Goal: Transaction & Acquisition: Purchase product/service

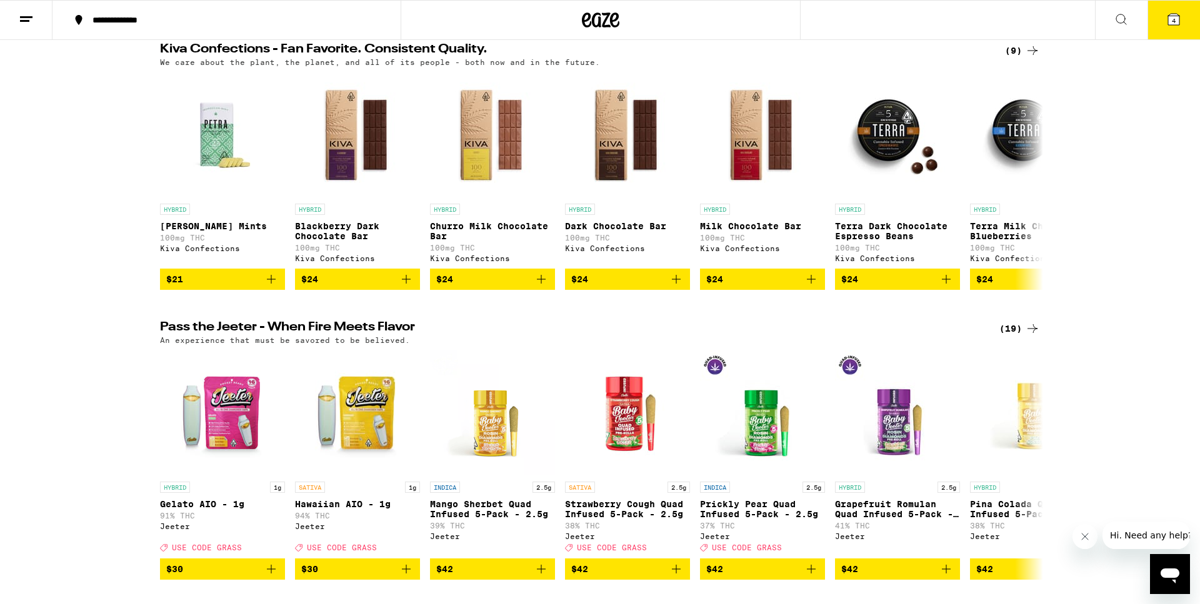
scroll to position [446, 0]
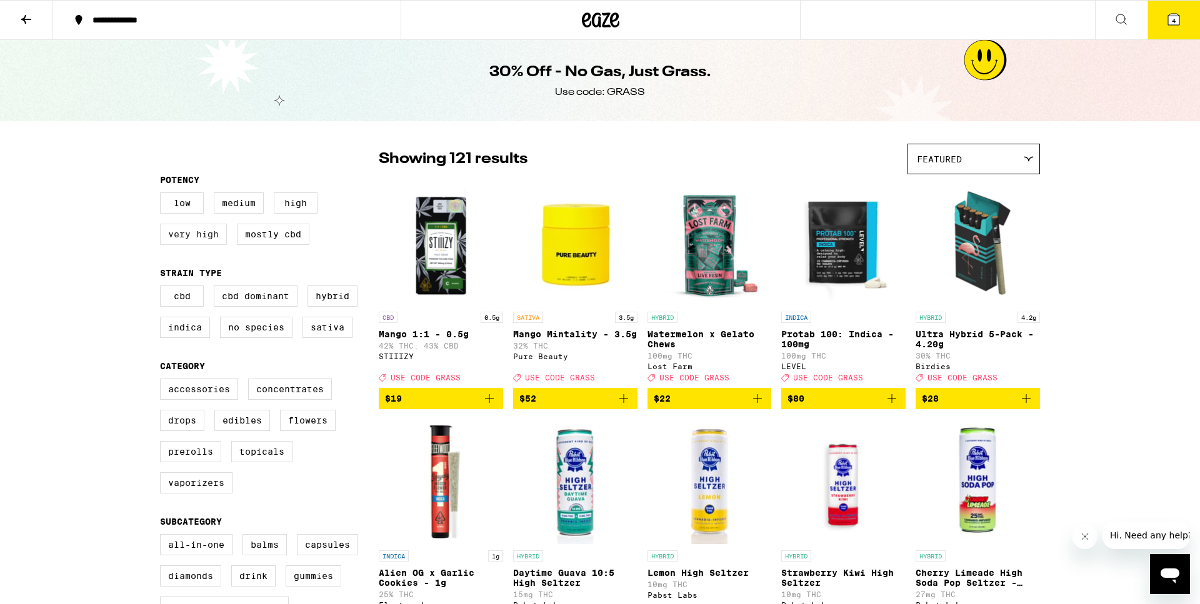
click at [178, 237] on label "Very High" at bounding box center [193, 234] width 67 height 21
click at [163, 195] on input "Very High" at bounding box center [162, 194] width 1 height 1
checkbox input "true"
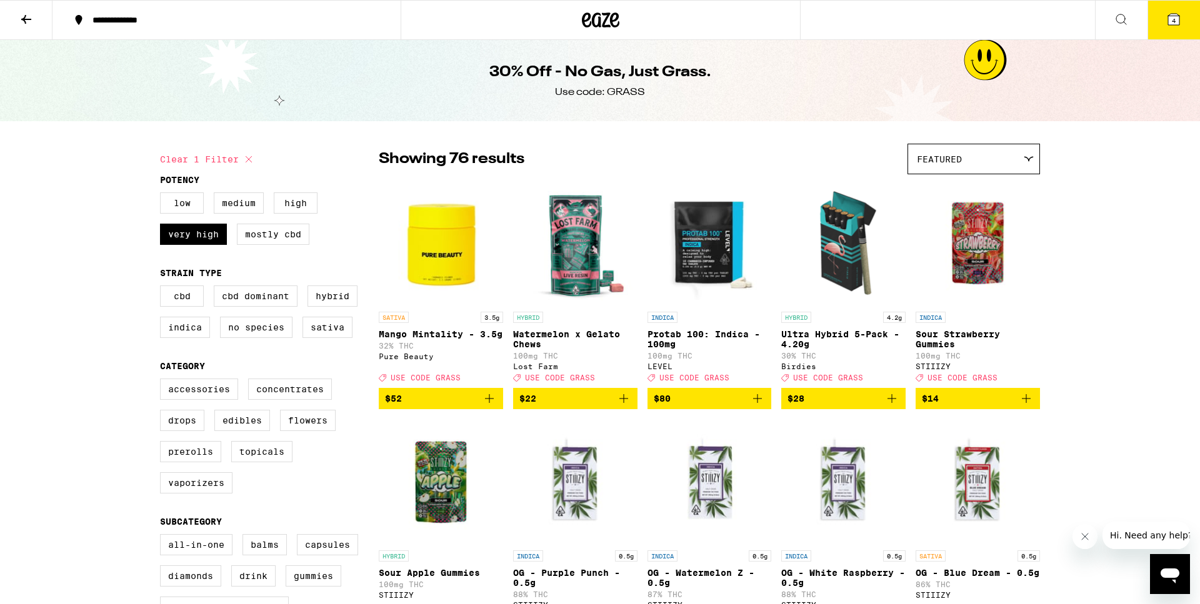
scroll to position [64, 0]
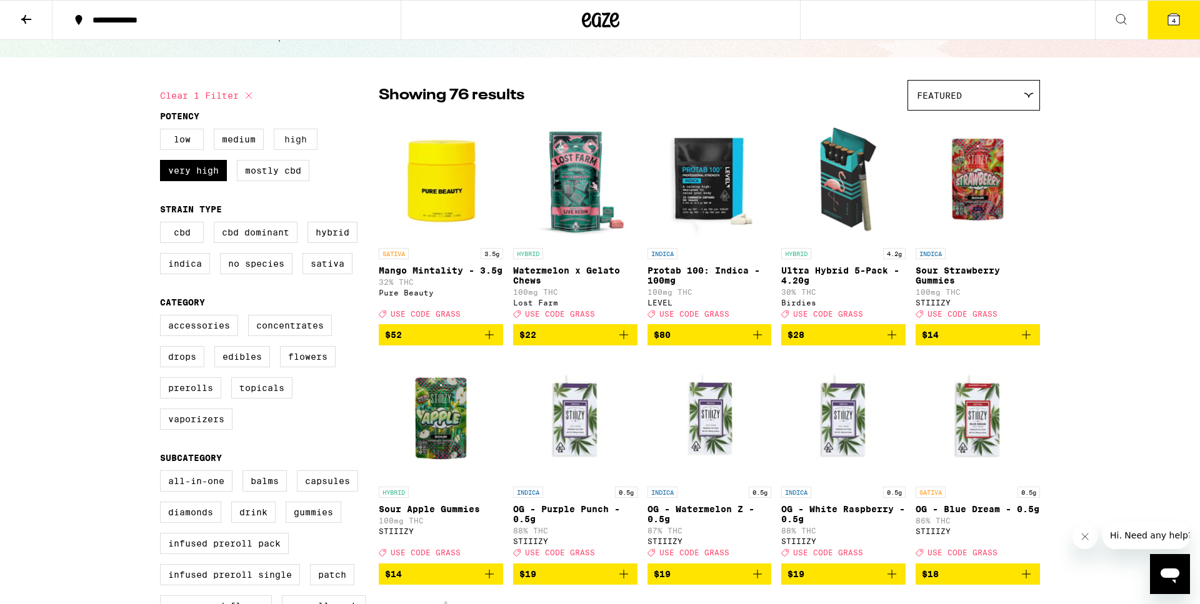
click at [295, 139] on label "High" at bounding box center [296, 139] width 44 height 21
click at [163, 131] on input "High" at bounding box center [162, 131] width 1 height 1
checkbox input "true"
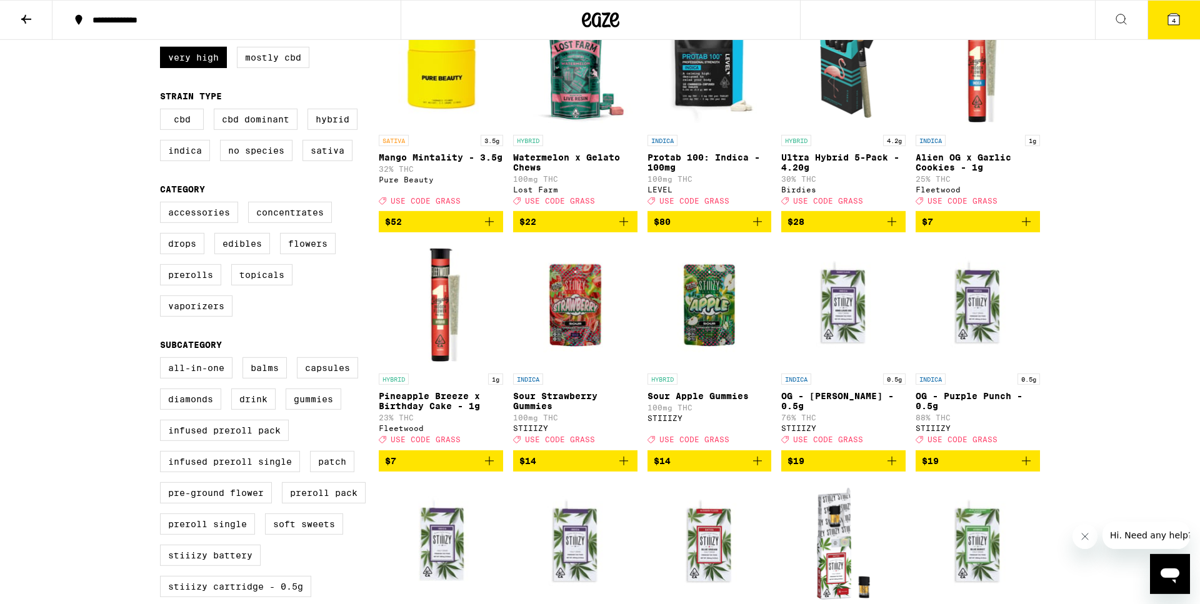
scroll to position [191, 0]
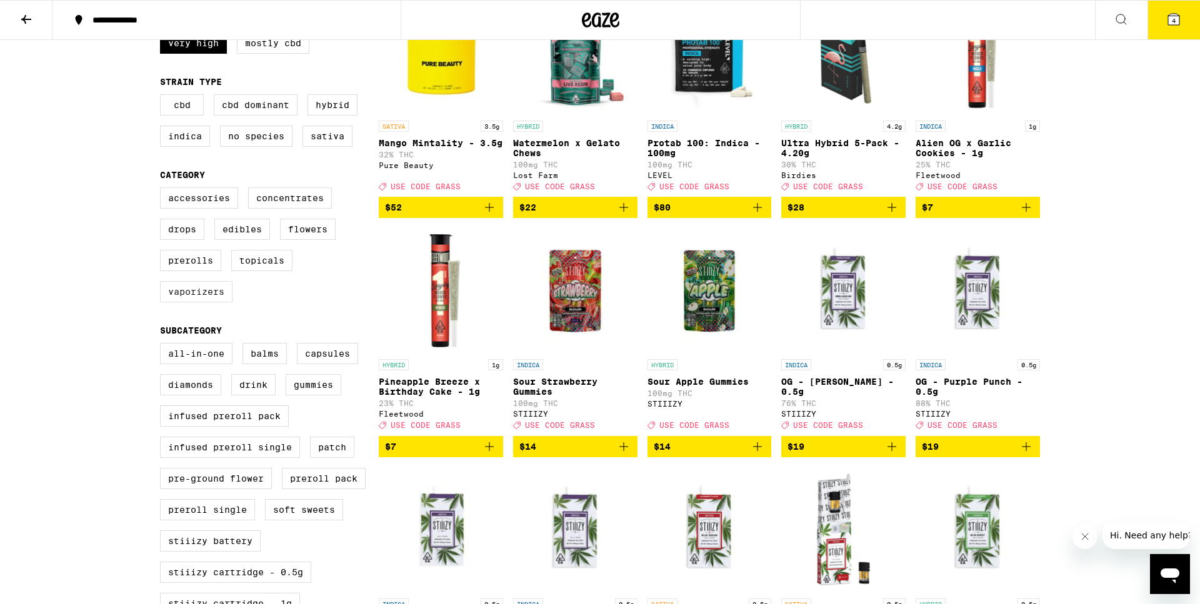
click at [187, 302] on label "Vaporizers" at bounding box center [196, 291] width 72 height 21
click at [163, 190] on input "Vaporizers" at bounding box center [162, 189] width 1 height 1
checkbox input "true"
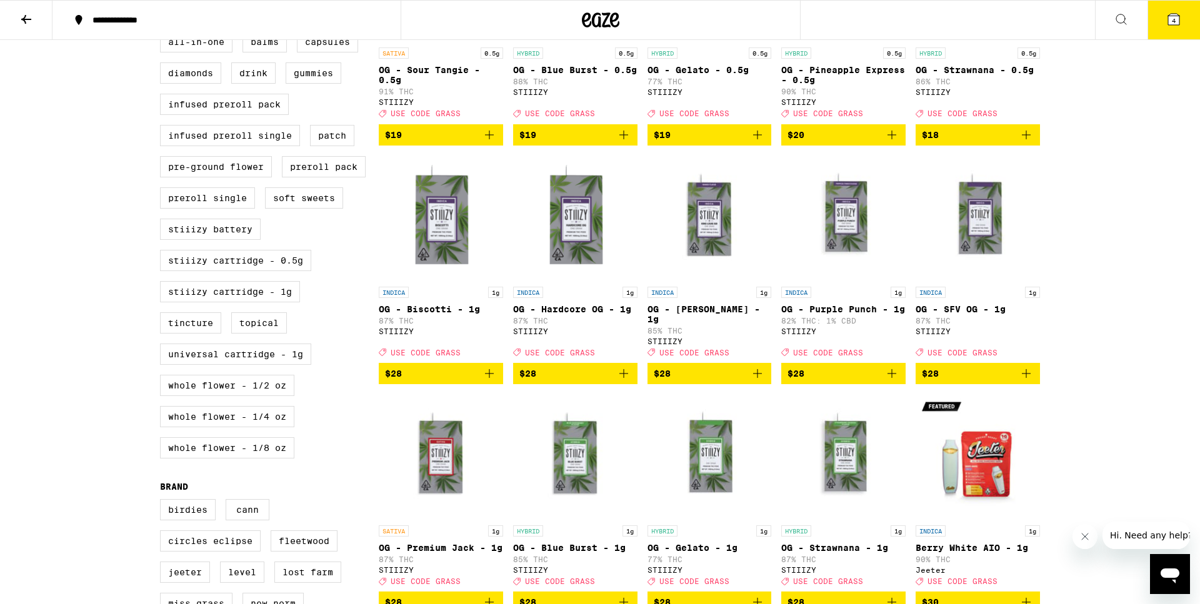
scroll to position [510, 0]
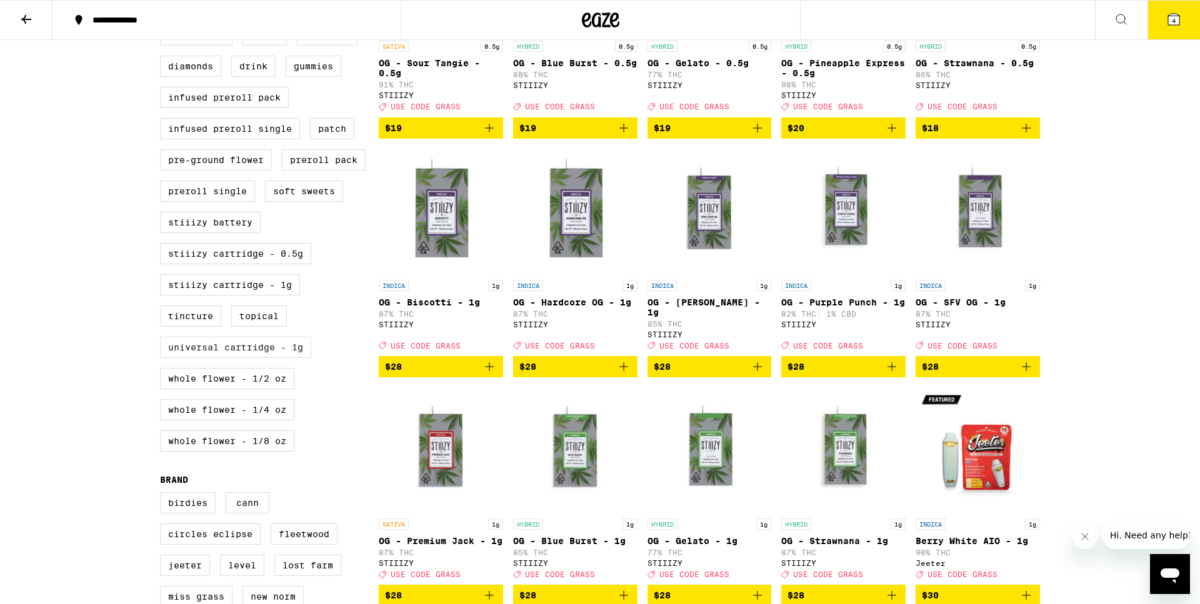
click at [167, 358] on label "Universal Cartridge - 1g" at bounding box center [235, 347] width 151 height 21
click at [163, 27] on input "Universal Cartridge - 1g" at bounding box center [162, 26] width 1 height 1
checkbox input "true"
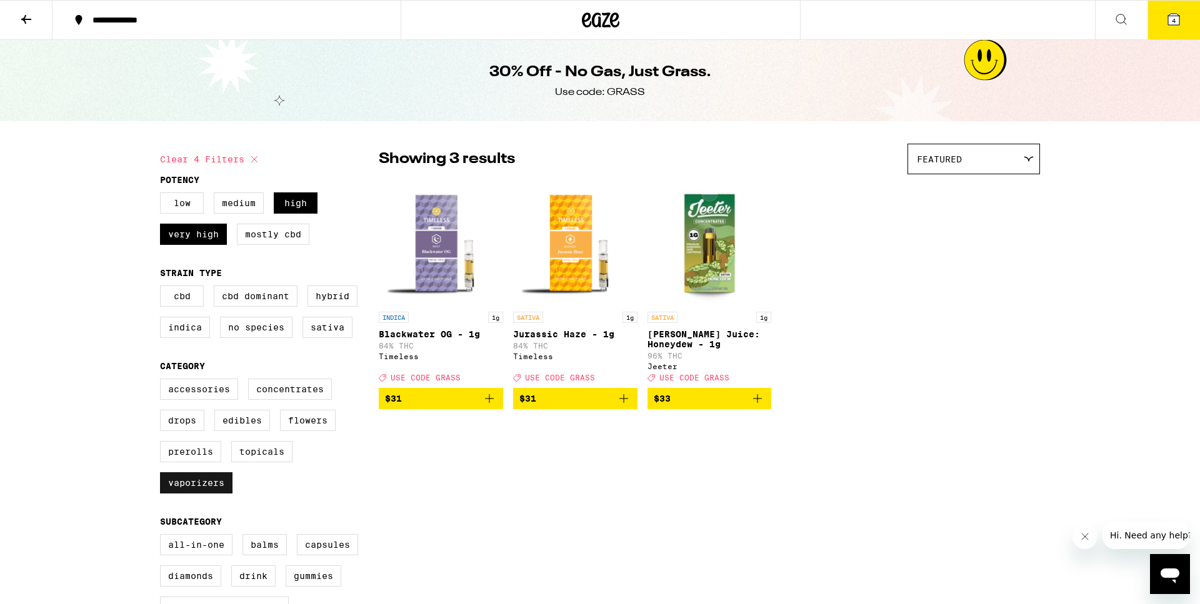
click at [182, 491] on label "Vaporizers" at bounding box center [196, 482] width 72 height 21
click at [163, 381] on input "Vaporizers" at bounding box center [162, 381] width 1 height 1
checkbox input "false"
click at [234, 209] on label "Medium" at bounding box center [239, 202] width 50 height 21
click at [163, 195] on input "Medium" at bounding box center [162, 194] width 1 height 1
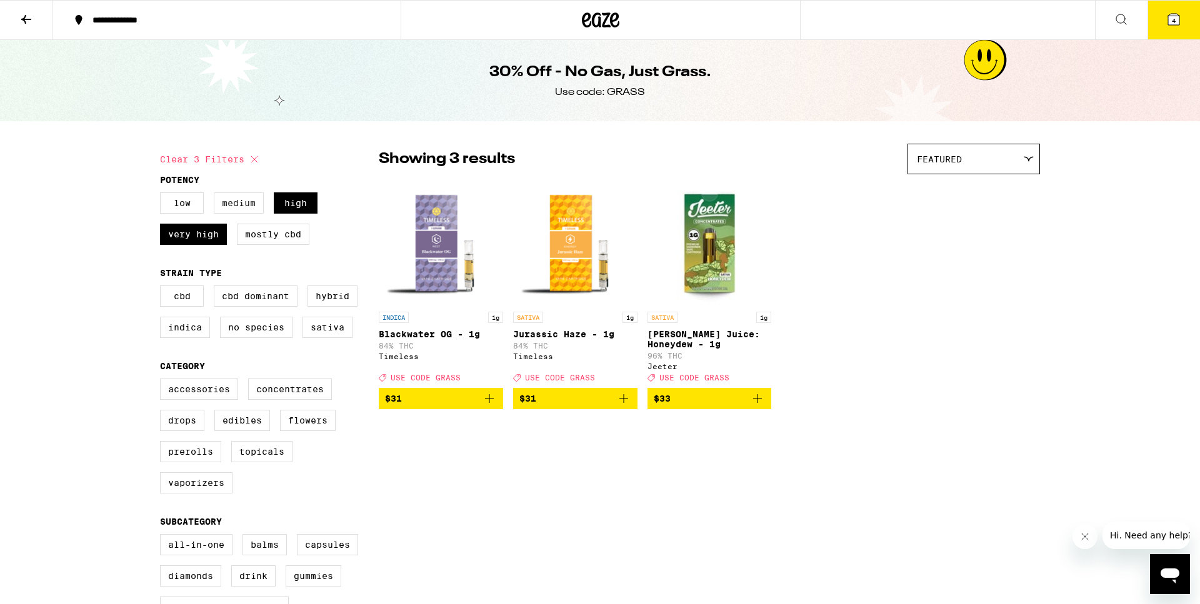
checkbox input "true"
click at [182, 205] on label "Low" at bounding box center [182, 202] width 44 height 21
click at [163, 195] on input "Low" at bounding box center [162, 194] width 1 height 1
click at [254, 163] on icon at bounding box center [254, 159] width 15 height 15
checkbox input "false"
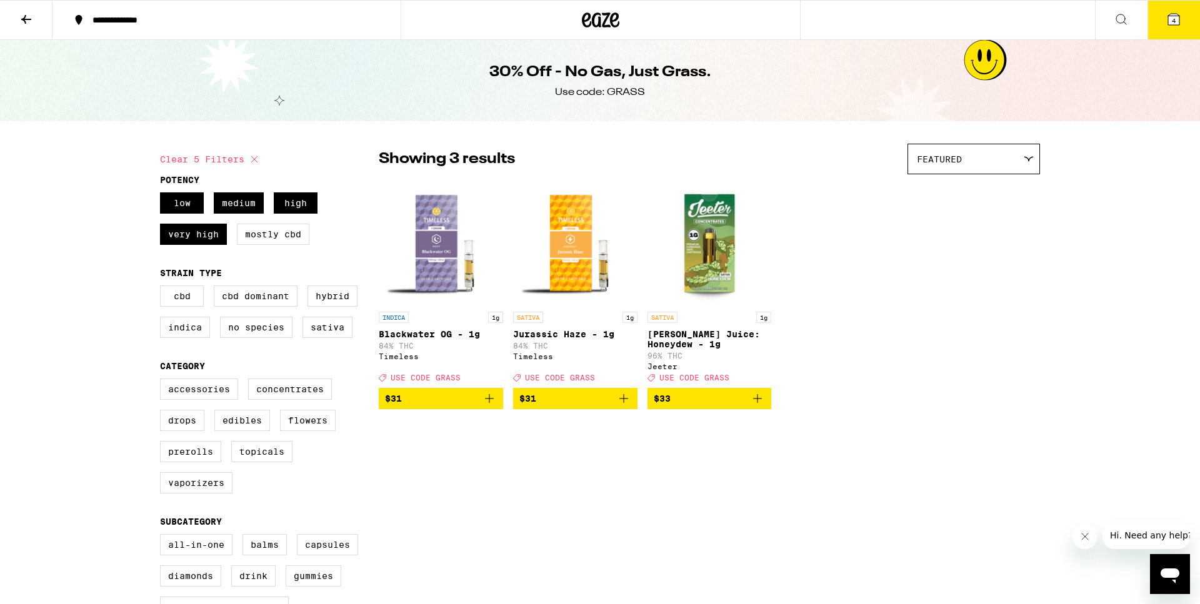
checkbox input "false"
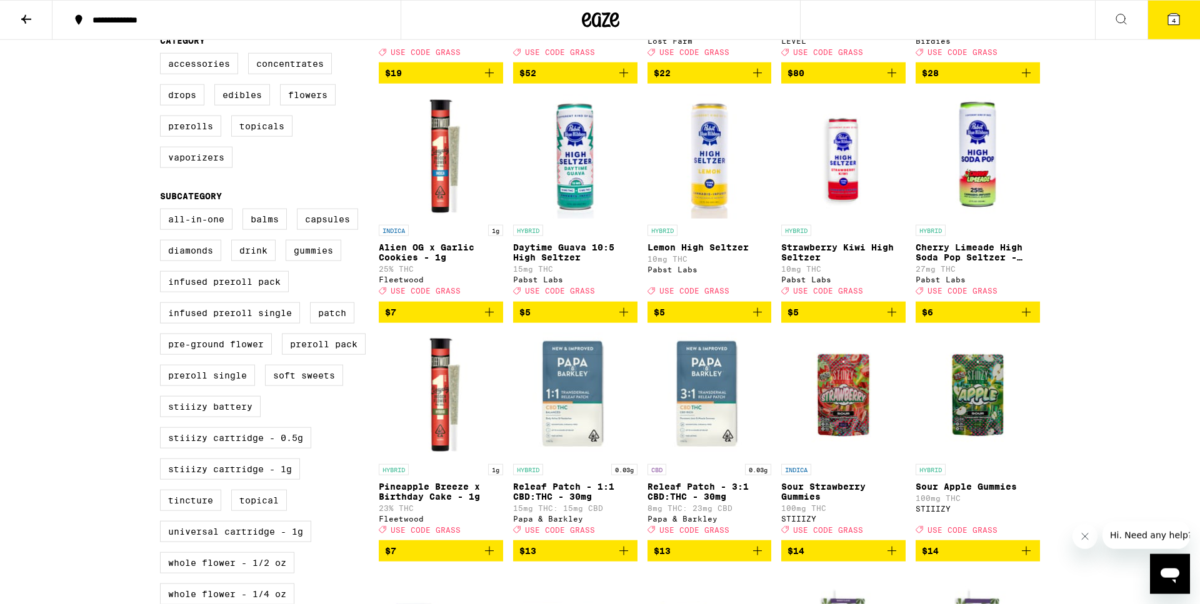
scroll to position [510, 0]
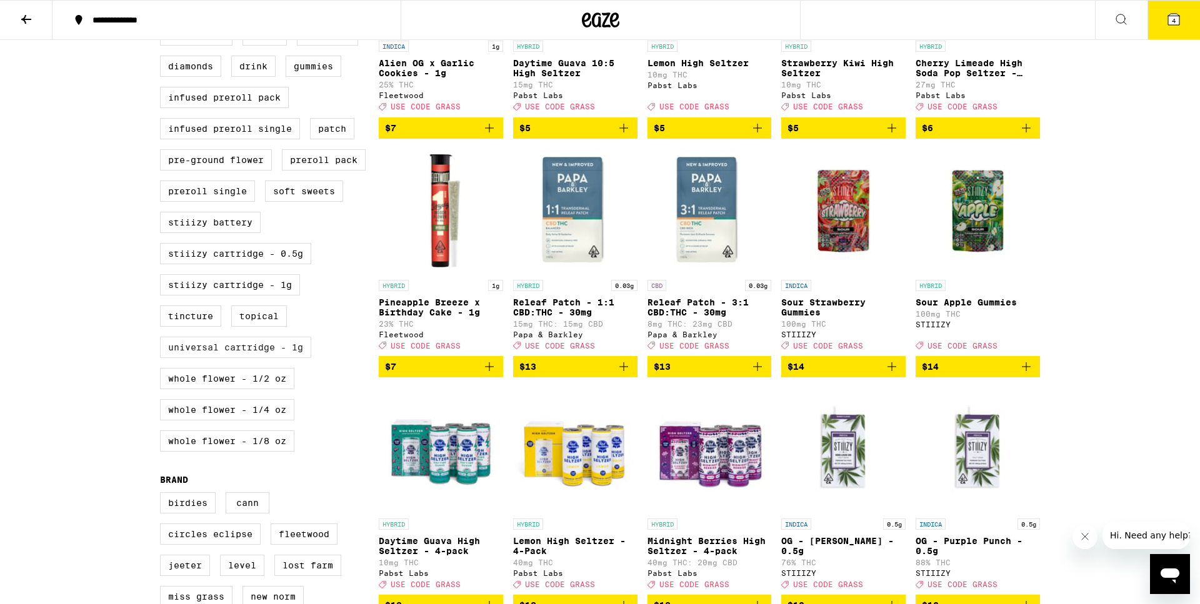
click at [180, 358] on label "Universal Cartridge - 1g" at bounding box center [235, 347] width 151 height 21
click at [163, 27] on input "Universal Cartridge - 1g" at bounding box center [162, 26] width 1 height 1
checkbox input "true"
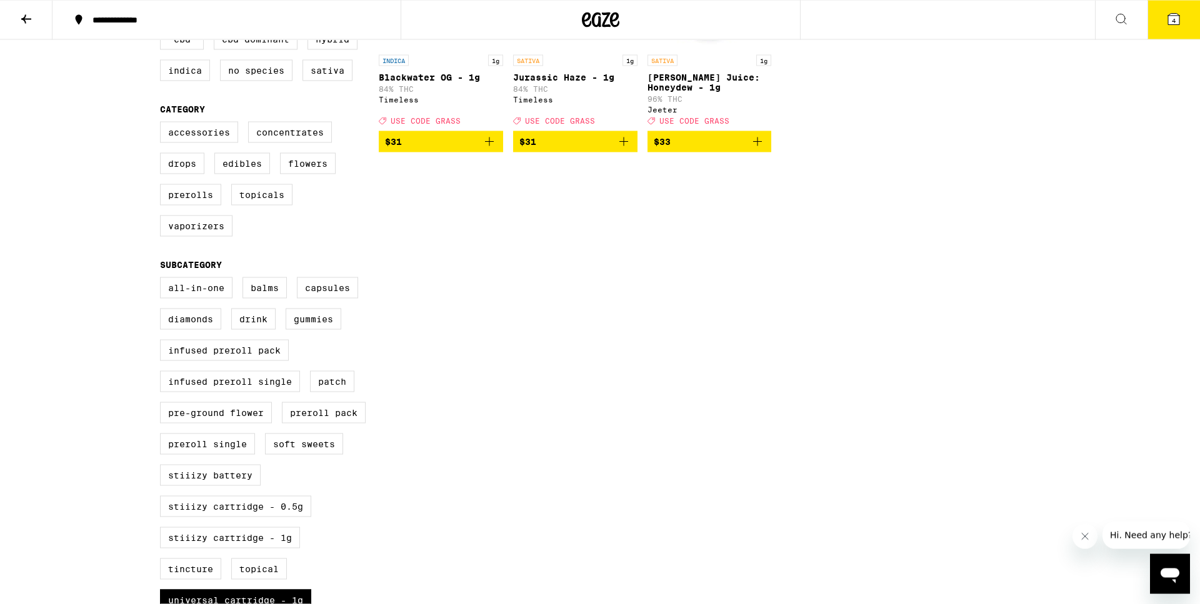
scroll to position [319, 0]
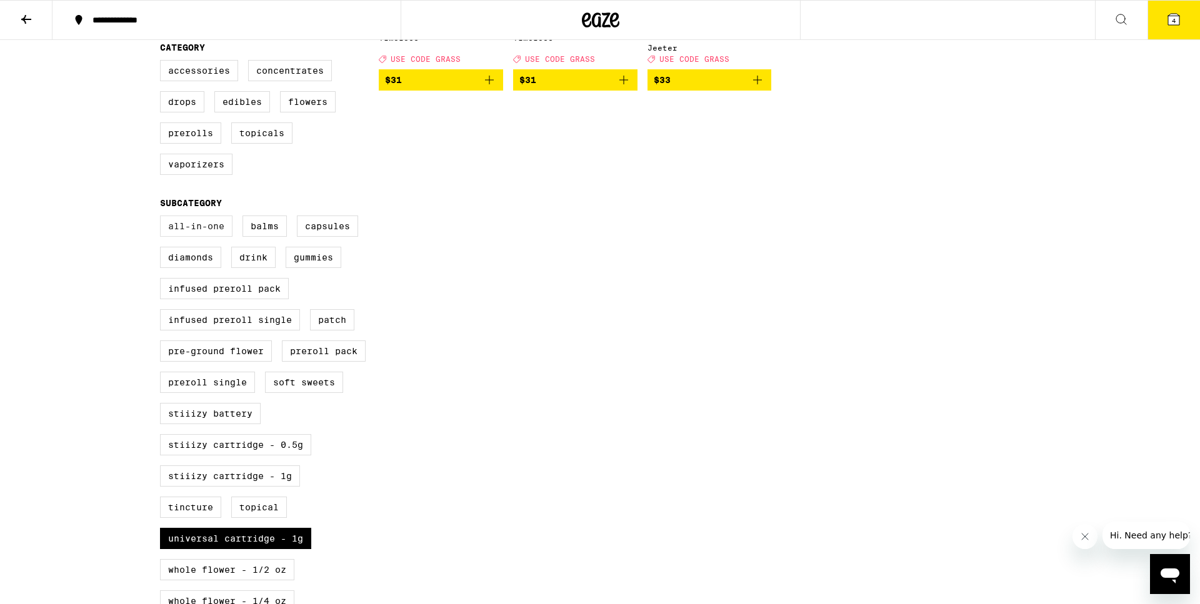
click at [186, 237] on label "All-In-One" at bounding box center [196, 226] width 72 height 21
click at [163, 218] on input "All-In-One" at bounding box center [162, 217] width 1 height 1
checkbox input "true"
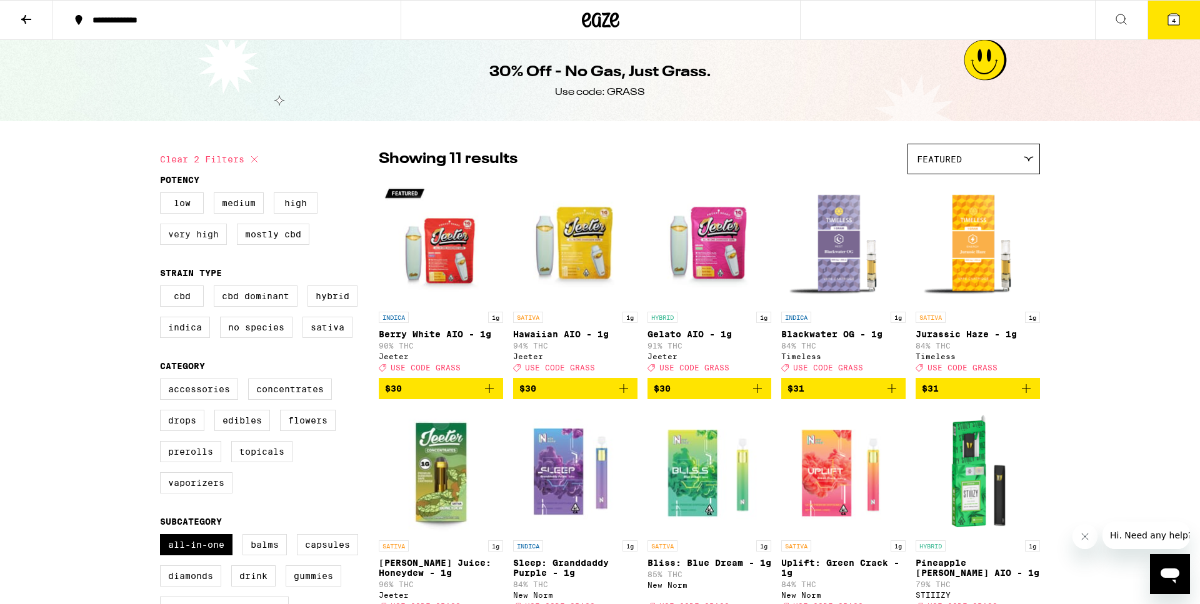
click at [172, 233] on label "Very High" at bounding box center [193, 234] width 67 height 21
click at [163, 195] on input "Very High" at bounding box center [162, 194] width 1 height 1
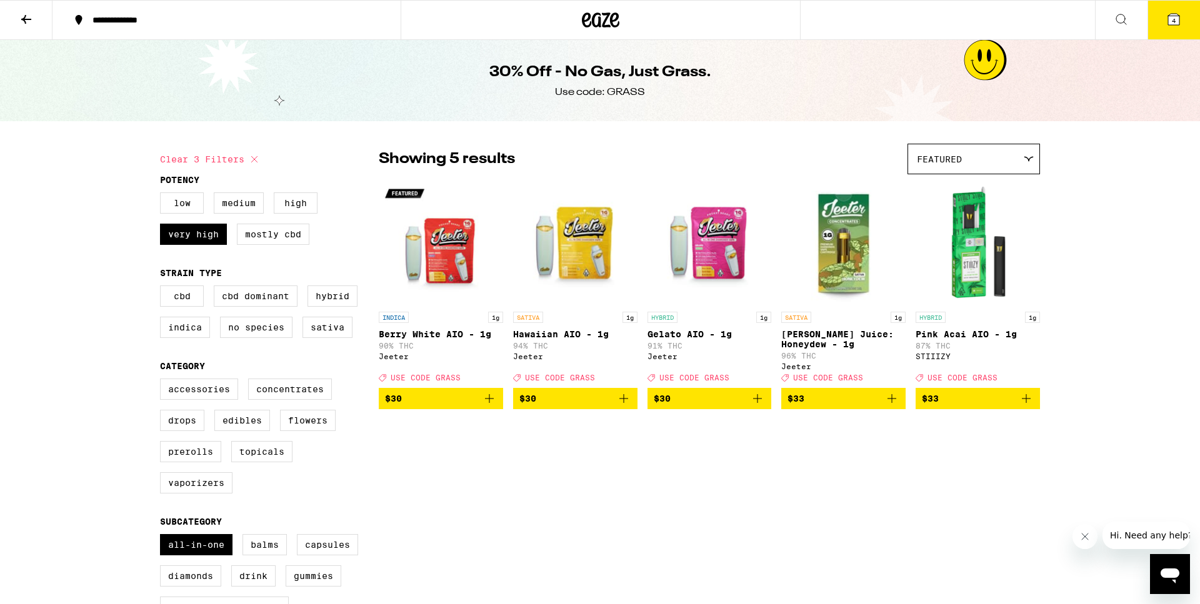
click at [618, 406] on icon "Add to bag" at bounding box center [623, 398] width 15 height 15
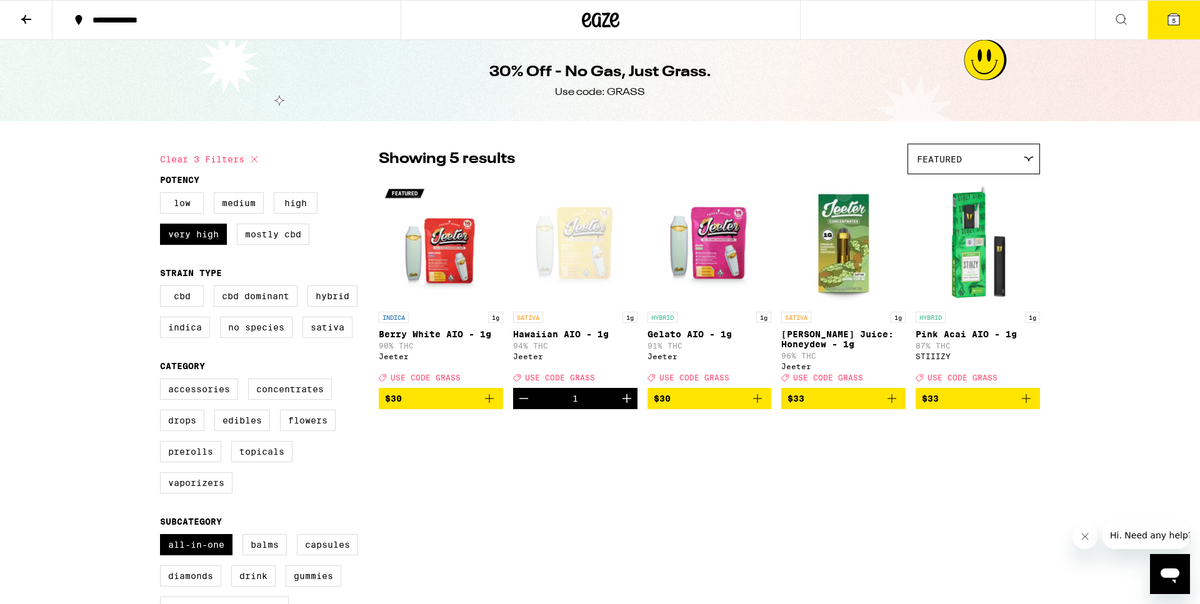
click at [755, 406] on icon "Add to bag" at bounding box center [757, 398] width 15 height 15
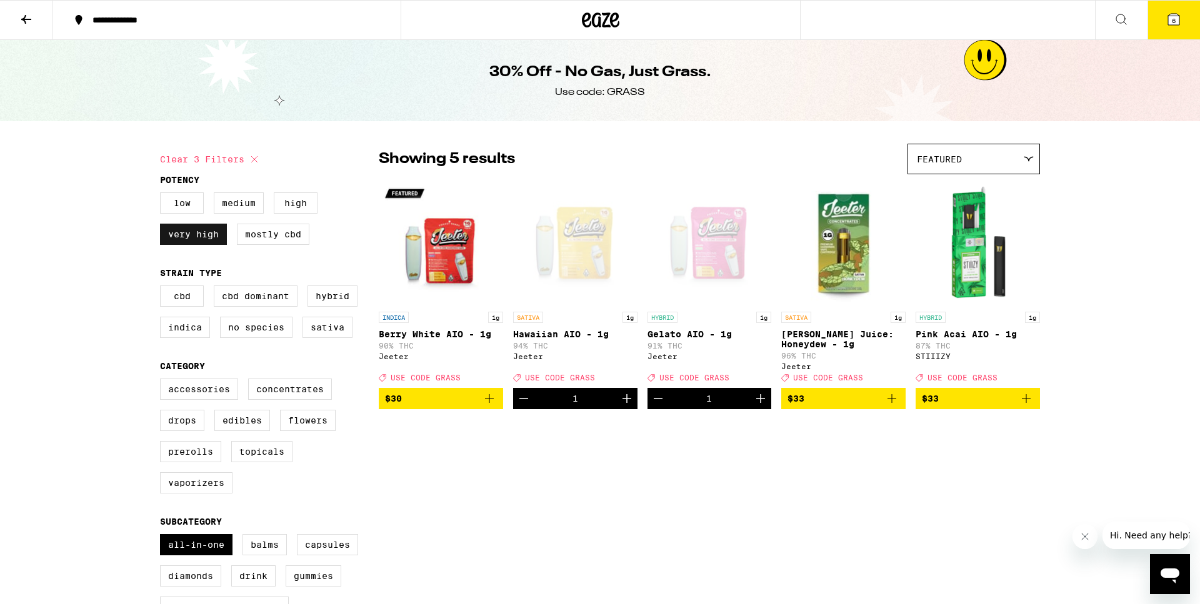
click at [193, 232] on label "Very High" at bounding box center [193, 234] width 67 height 21
click at [163, 195] on input "Very High" at bounding box center [162, 194] width 1 height 1
checkbox input "false"
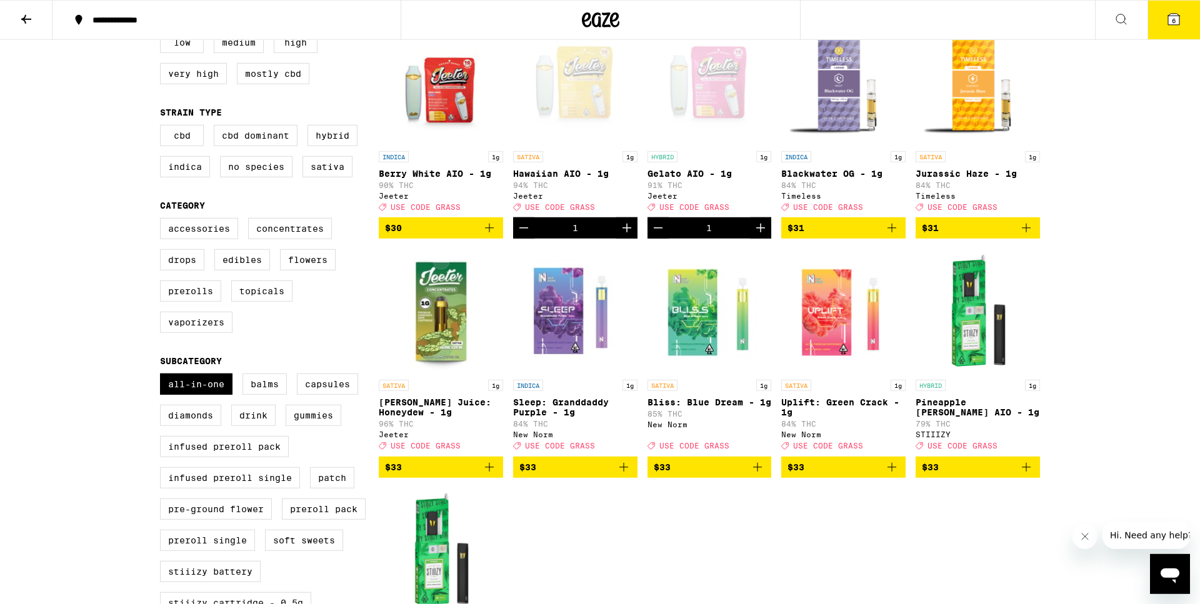
scroll to position [191, 0]
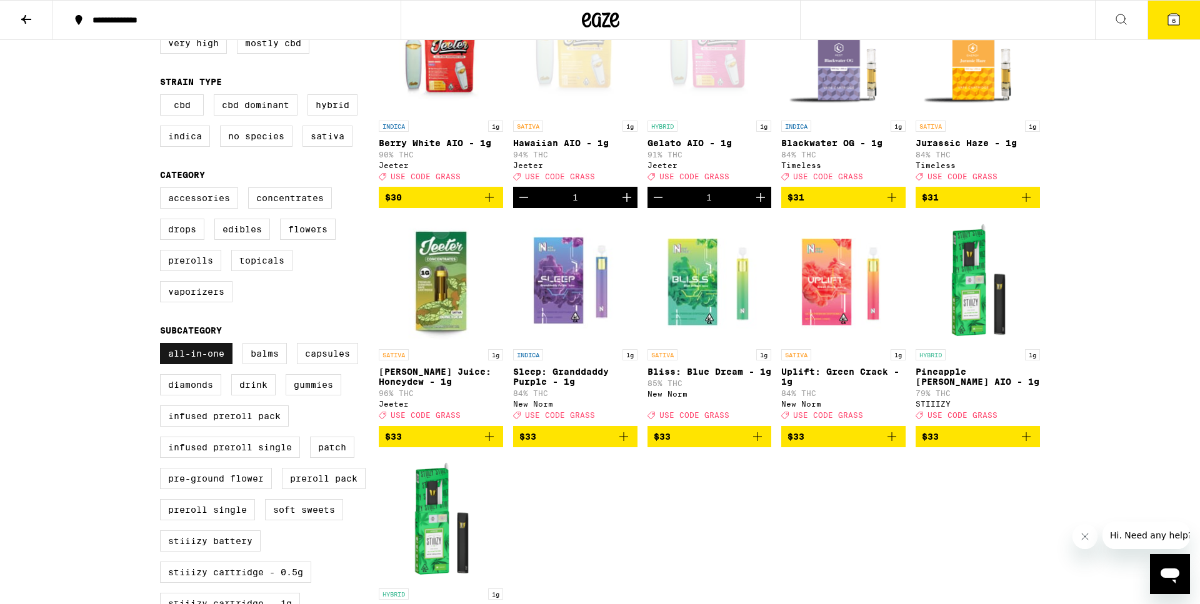
click at [178, 364] on label "All-In-One" at bounding box center [196, 353] width 72 height 21
click at [163, 346] on input "All-In-One" at bounding box center [162, 345] width 1 height 1
checkbox input "false"
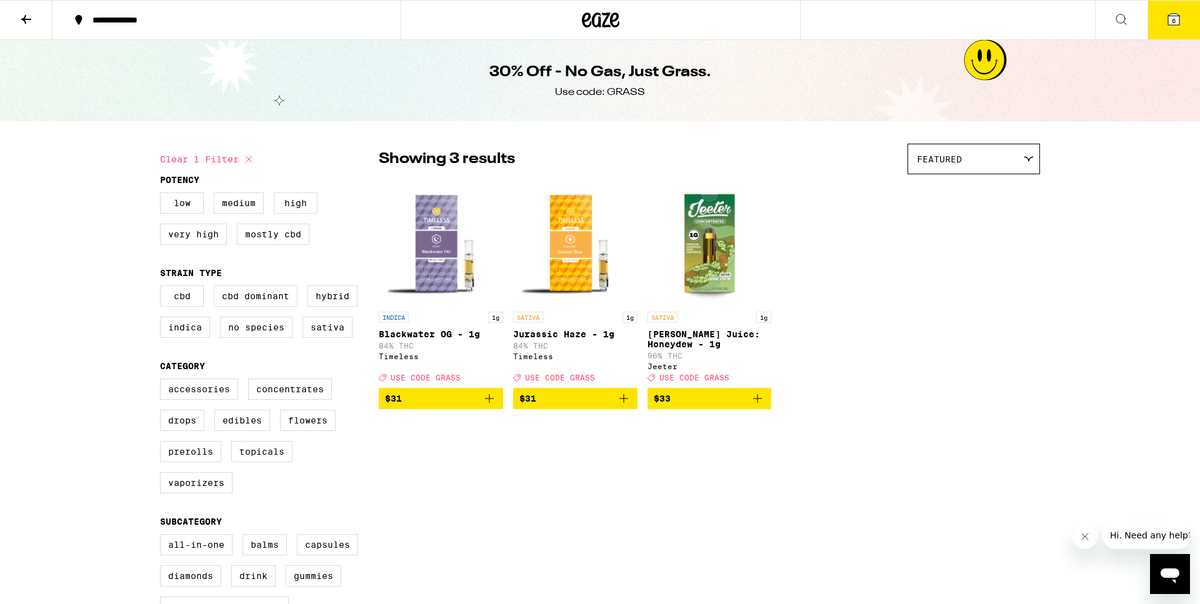
click at [601, 25] on icon at bounding box center [600, 20] width 37 height 22
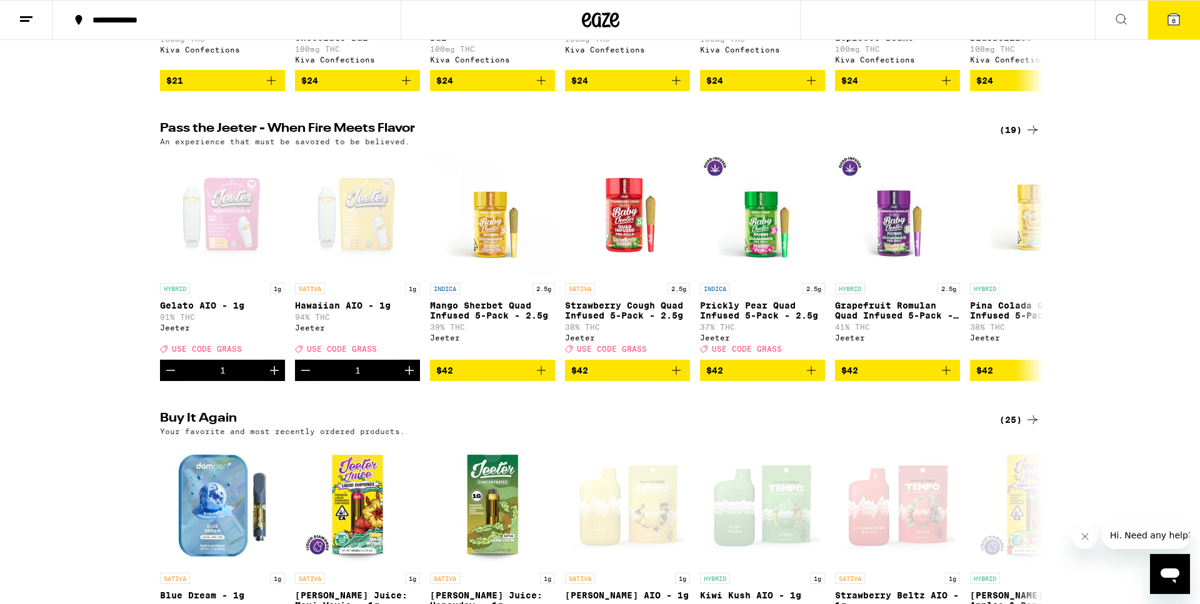
scroll to position [637, 0]
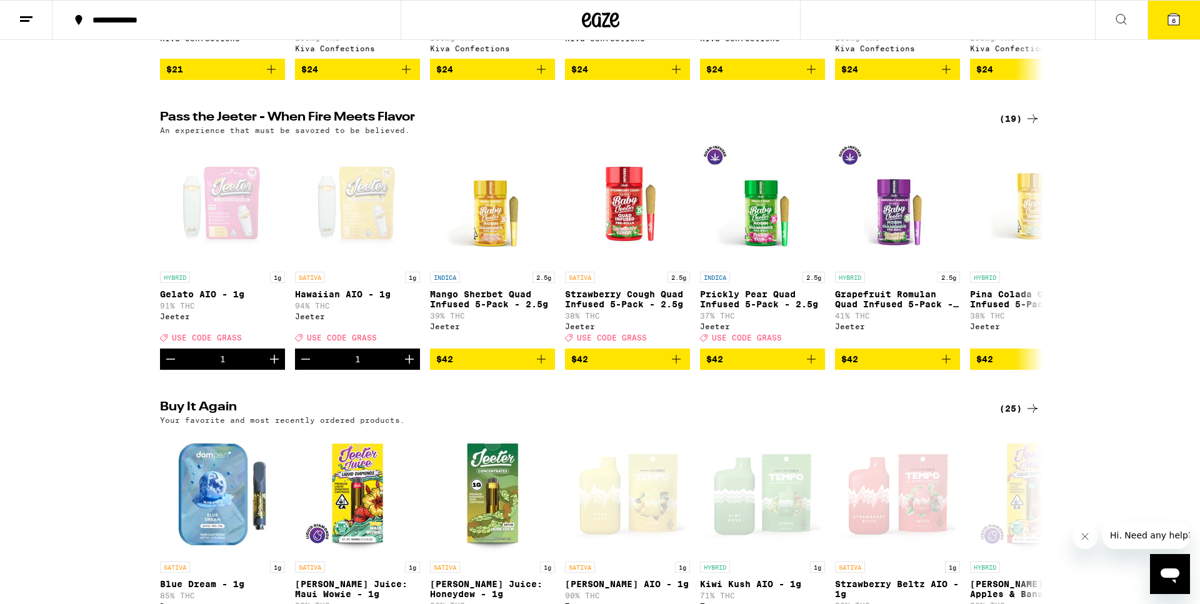
click at [1017, 126] on div "(19)" at bounding box center [1019, 118] width 41 height 15
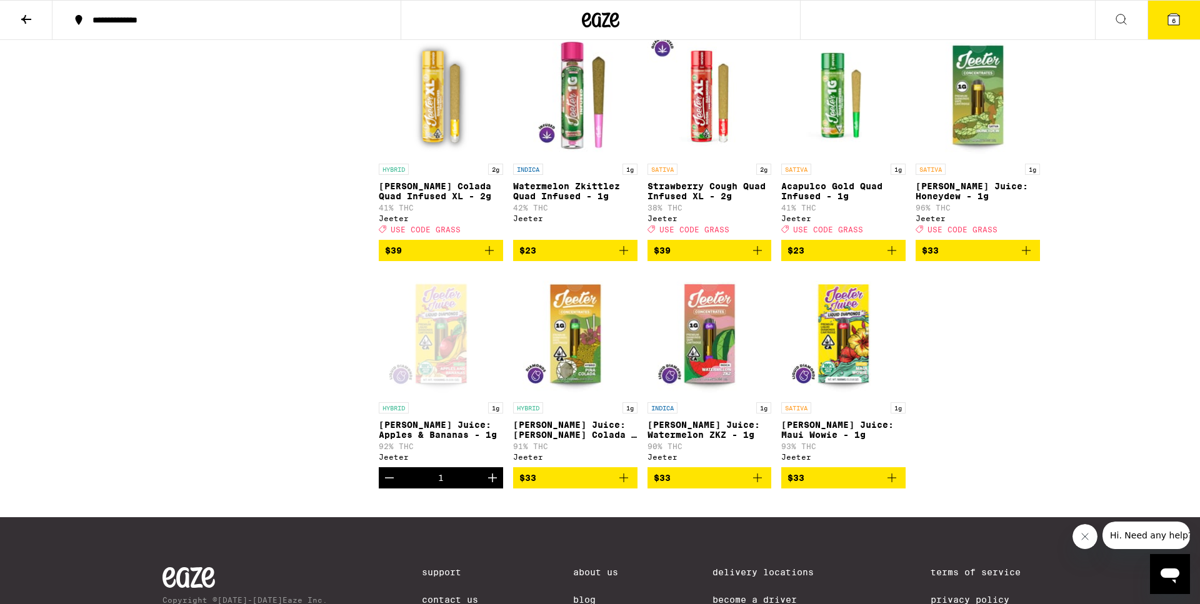
scroll to position [637, 0]
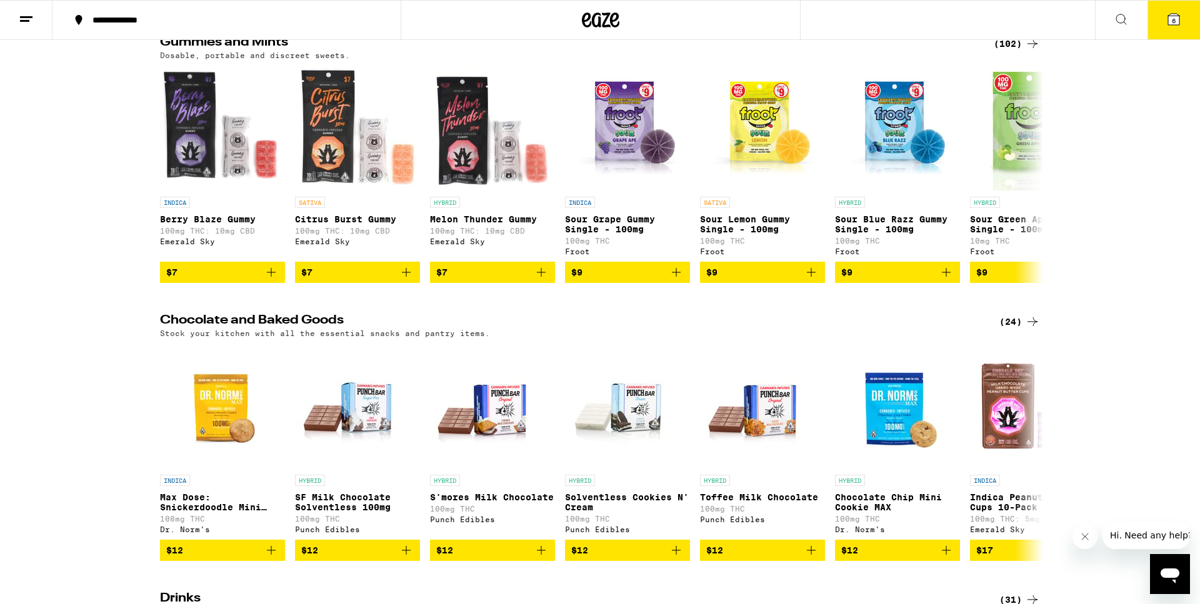
scroll to position [3569, 0]
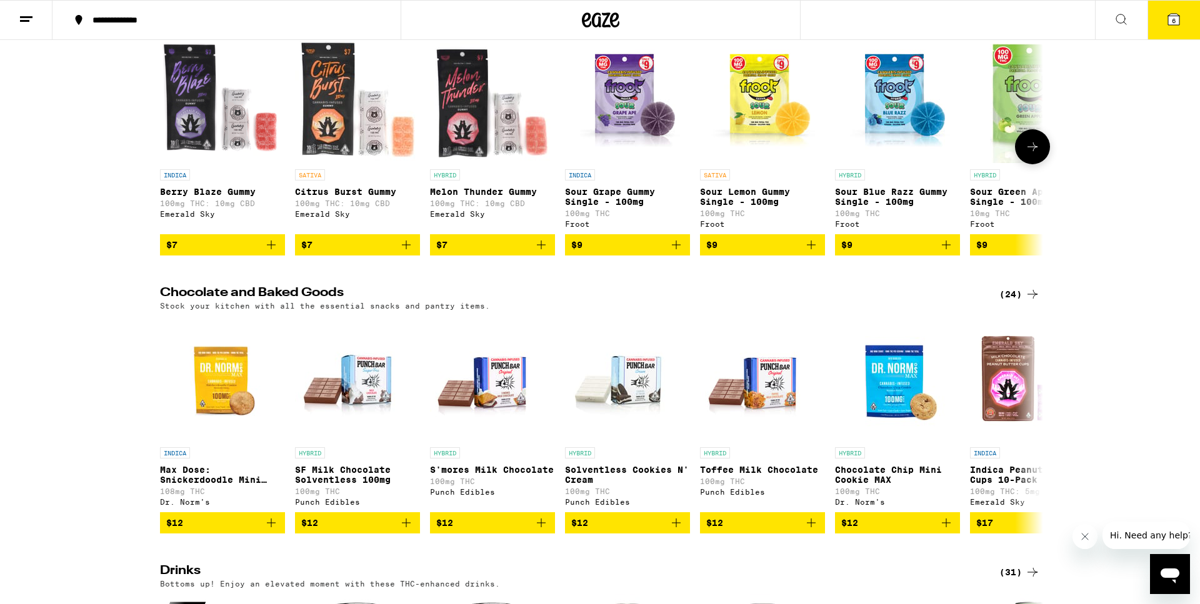
click at [810, 252] on icon "Add to bag" at bounding box center [811, 244] width 15 height 15
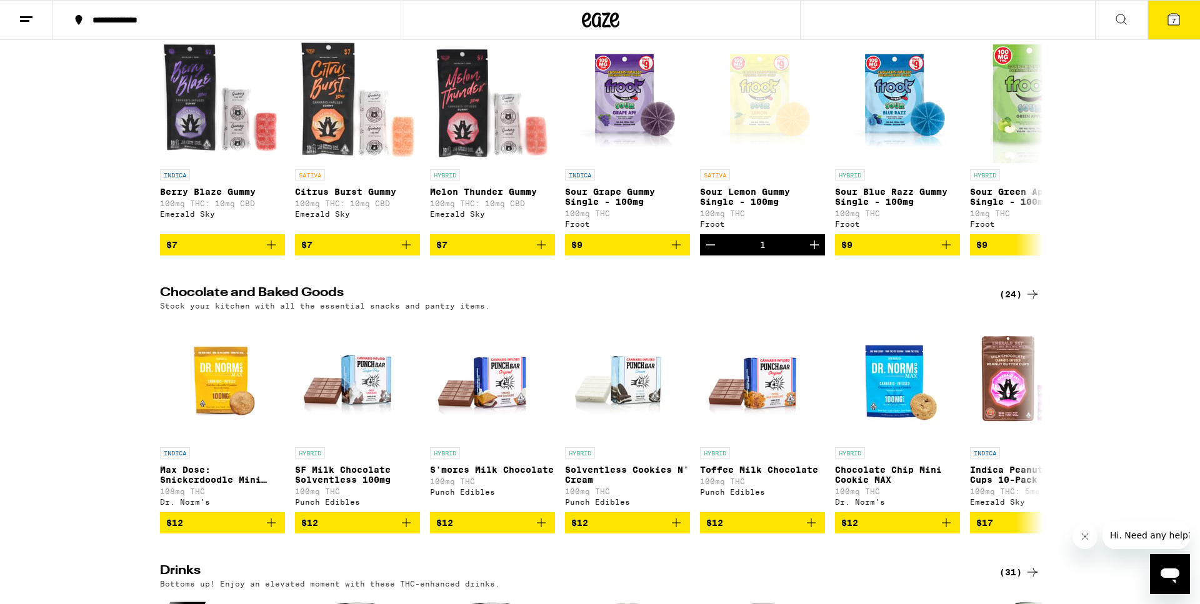
click at [1029, 24] on icon at bounding box center [1032, 16] width 15 height 15
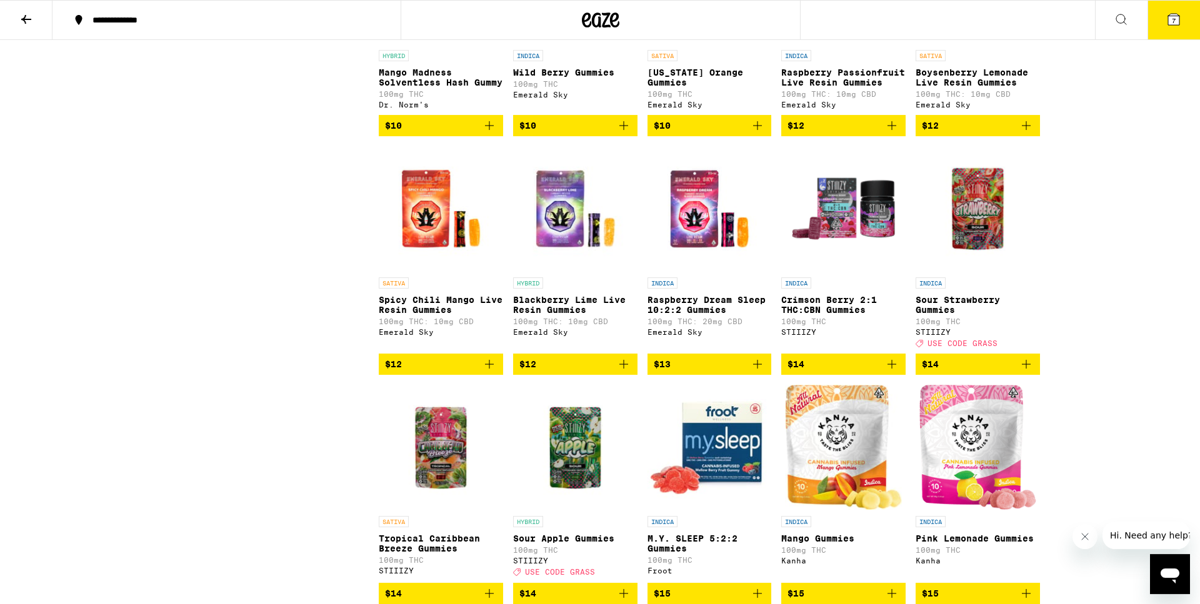
scroll to position [892, 0]
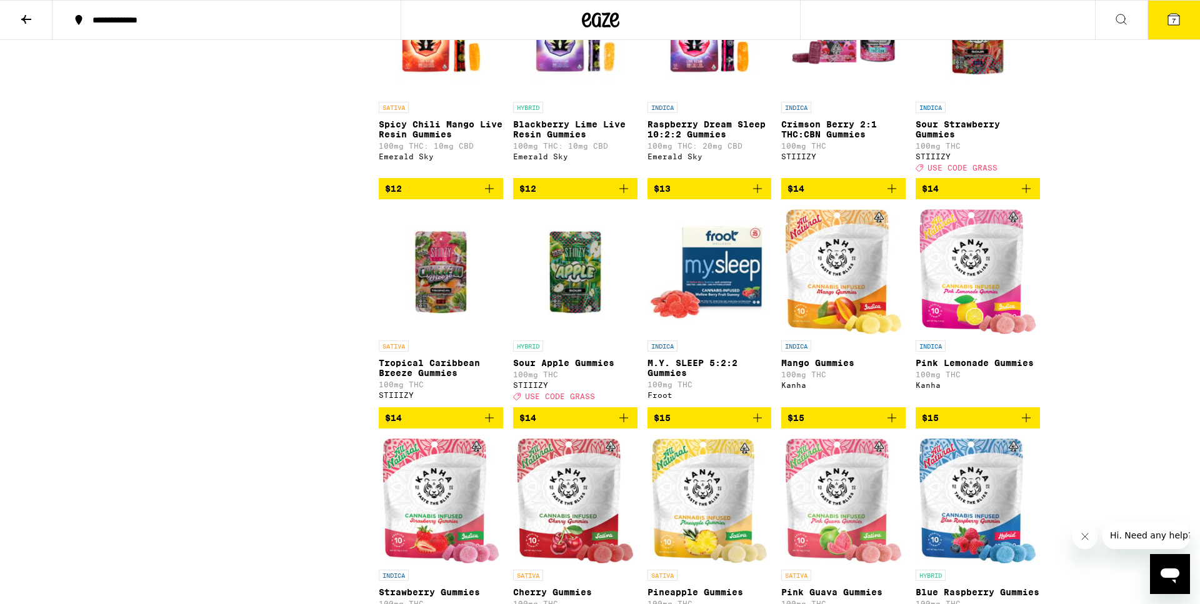
click at [27, 22] on icon at bounding box center [26, 19] width 15 height 15
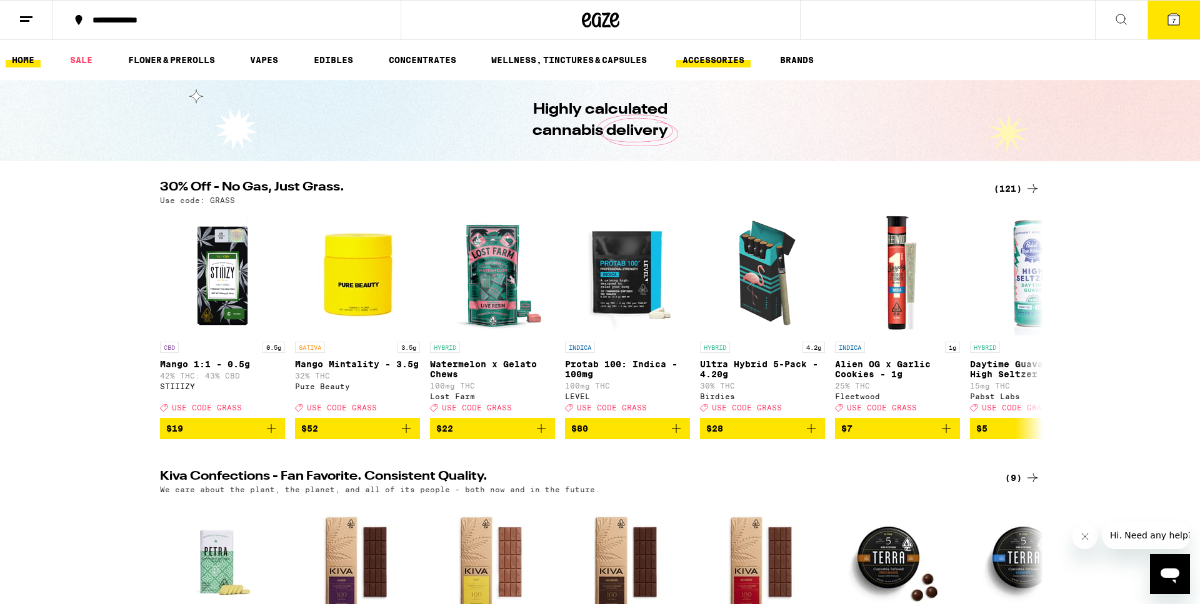
click at [734, 62] on link "ACCESSORIES" at bounding box center [713, 59] width 74 height 15
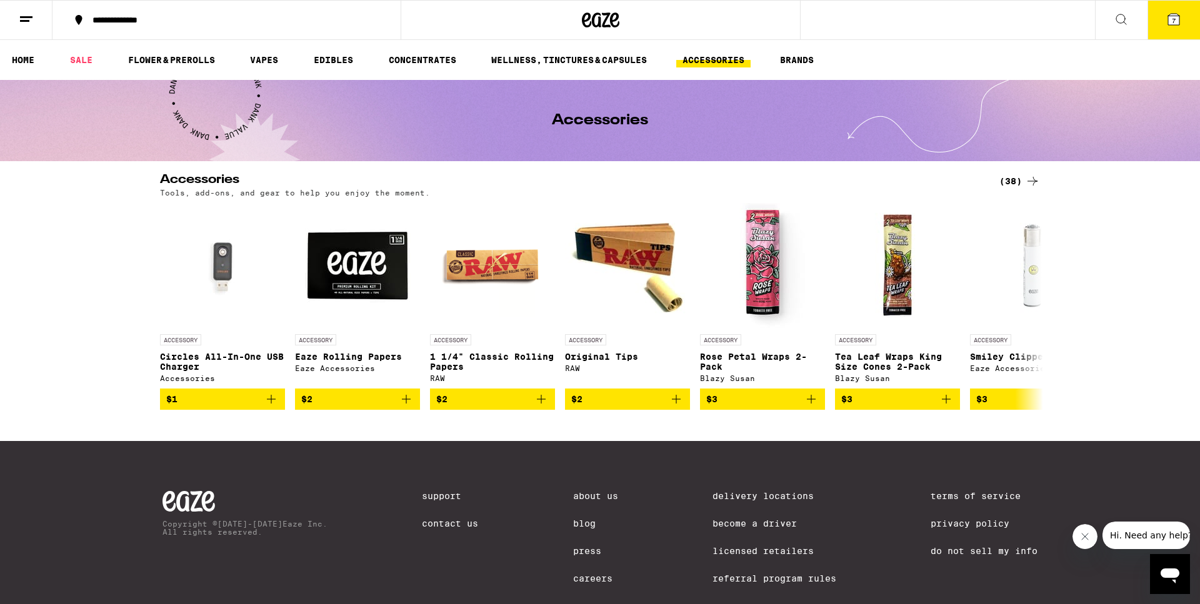
click at [1032, 181] on icon at bounding box center [1032, 181] width 15 height 15
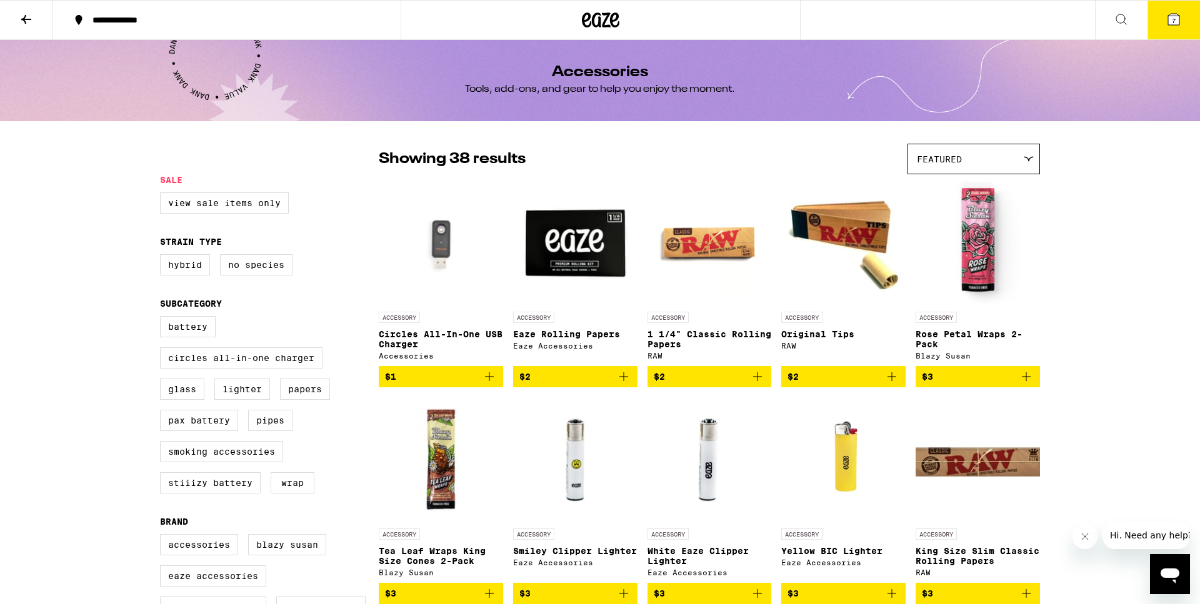
scroll to position [64, 0]
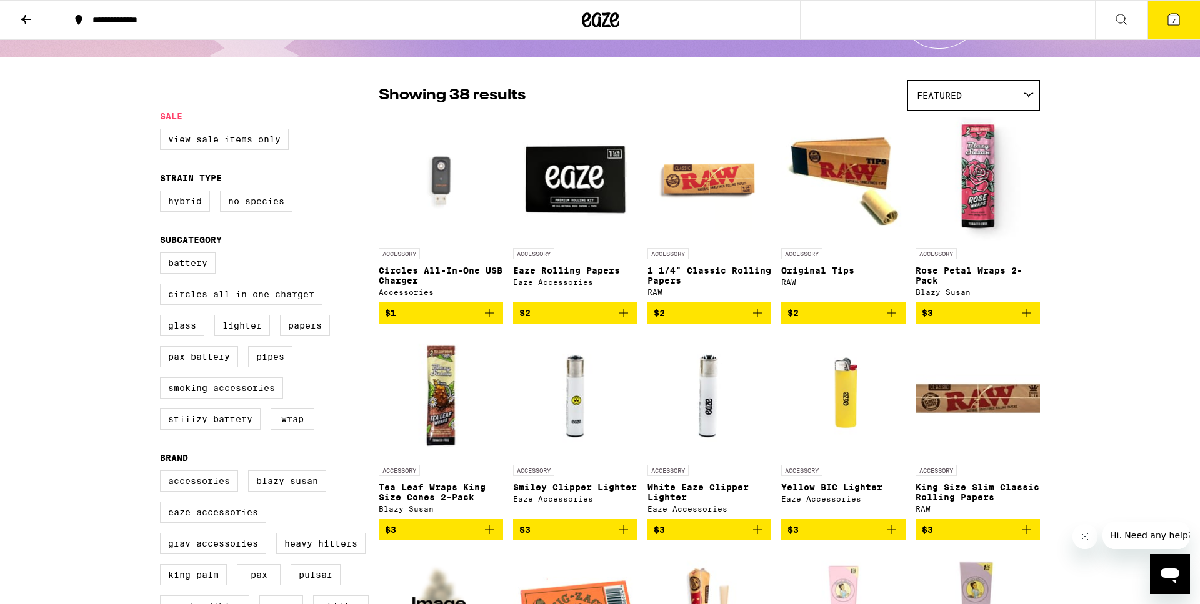
click at [489, 317] on icon "Add to bag" at bounding box center [489, 313] width 9 height 9
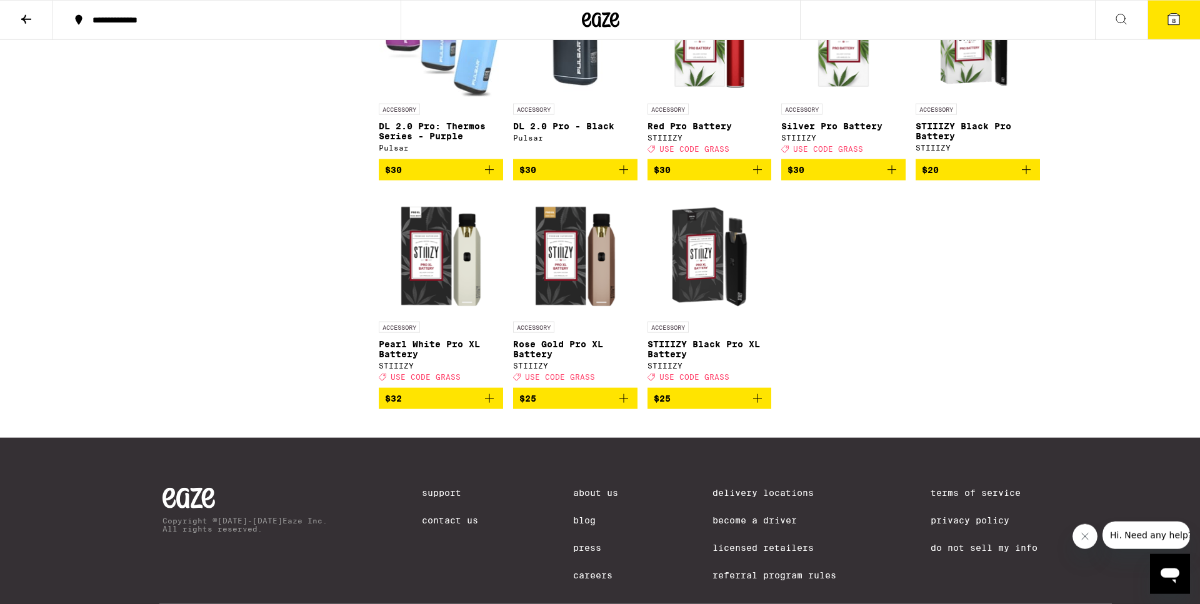
scroll to position [1530, 0]
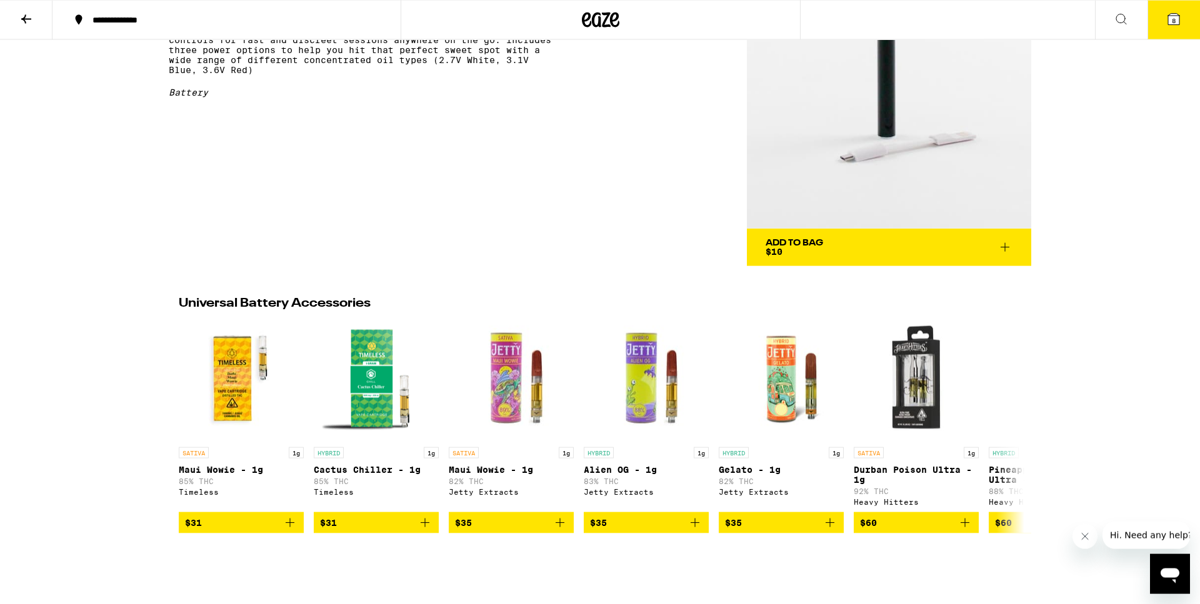
scroll to position [127, 0]
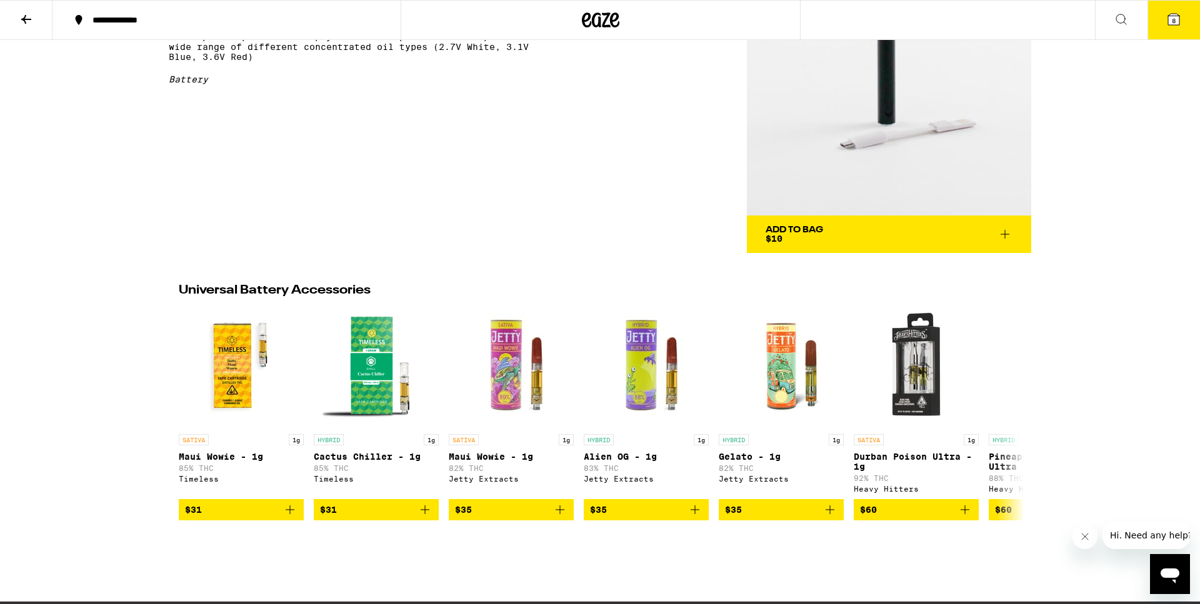
click at [827, 234] on span "Add To Bag $10" at bounding box center [888, 234] width 247 height 17
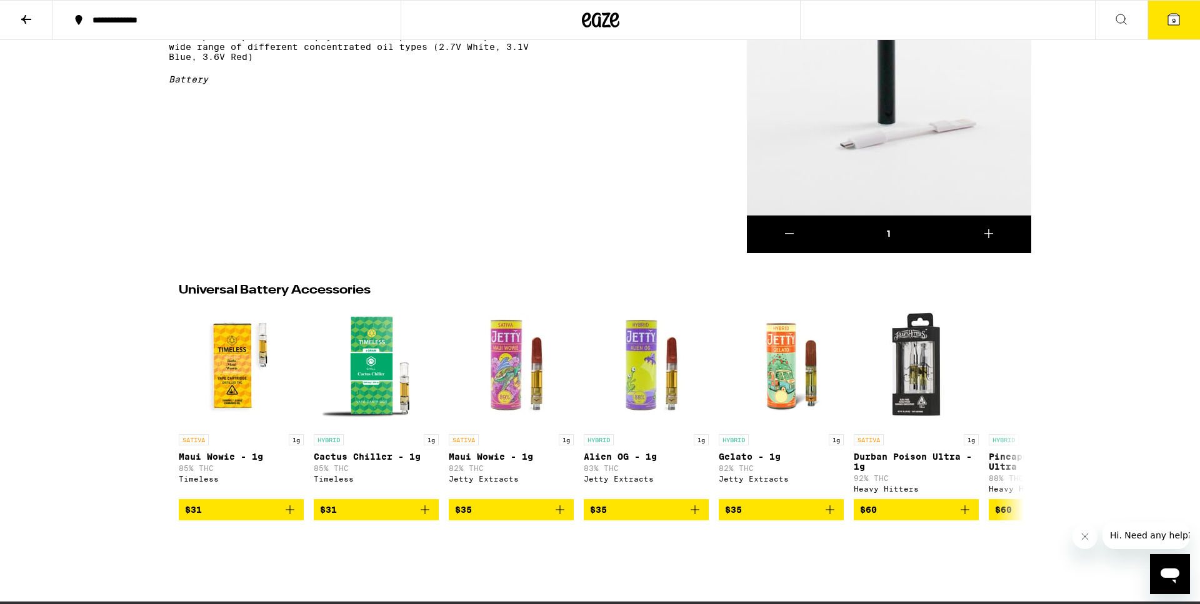
click at [1173, 22] on span "9" at bounding box center [1174, 20] width 4 height 7
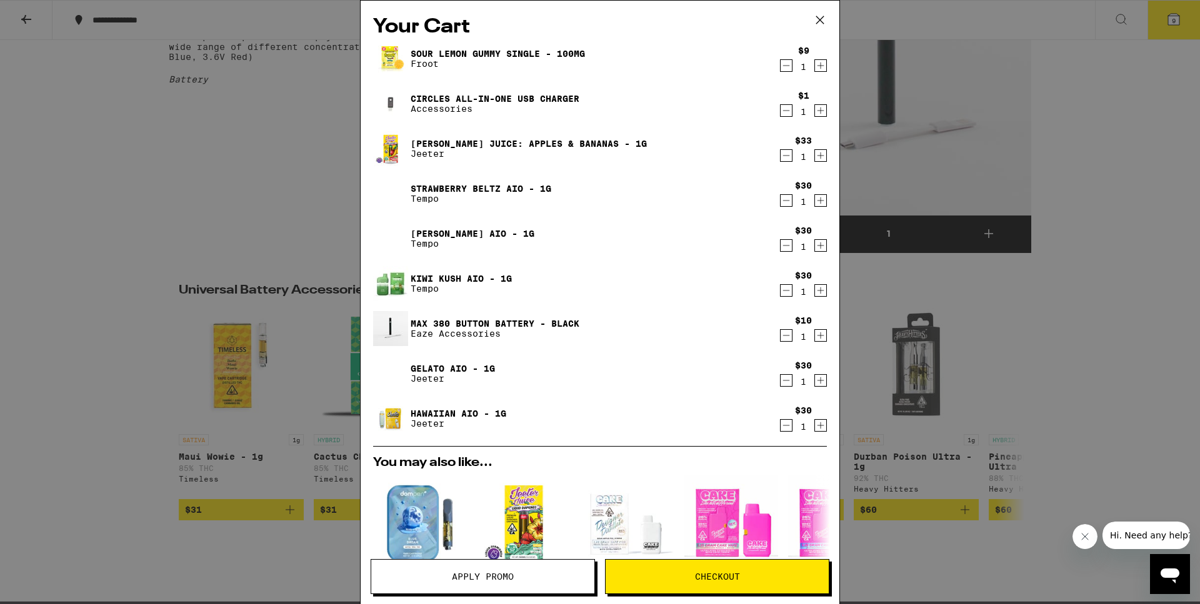
click at [784, 109] on icon "Decrement" at bounding box center [785, 110] width 11 height 15
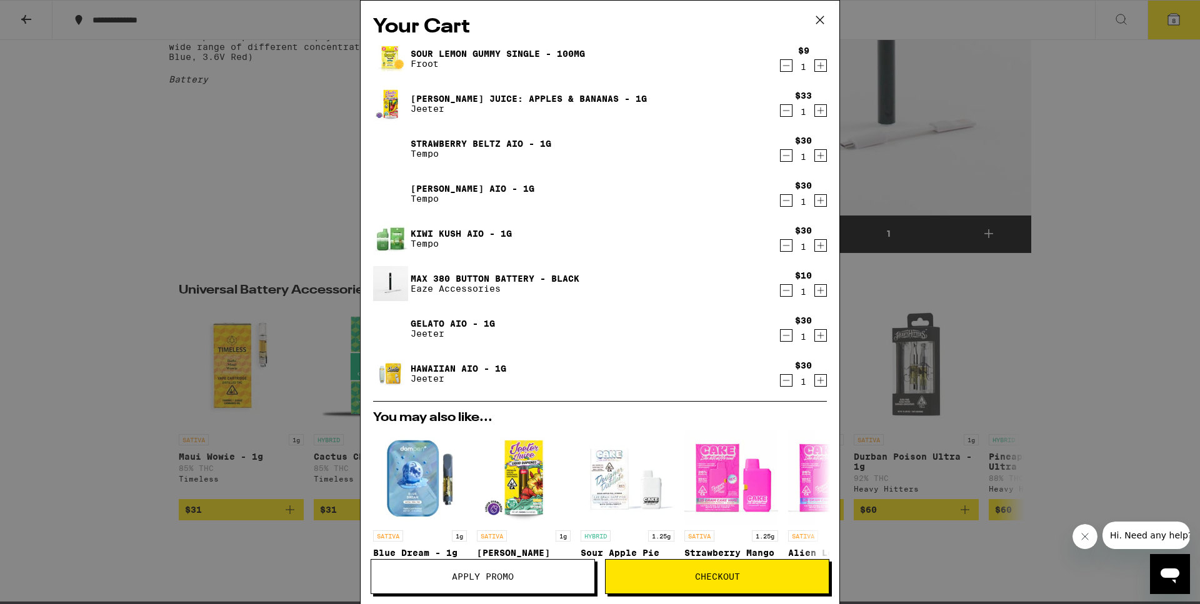
click at [784, 113] on icon "Decrement" at bounding box center [785, 110] width 11 height 15
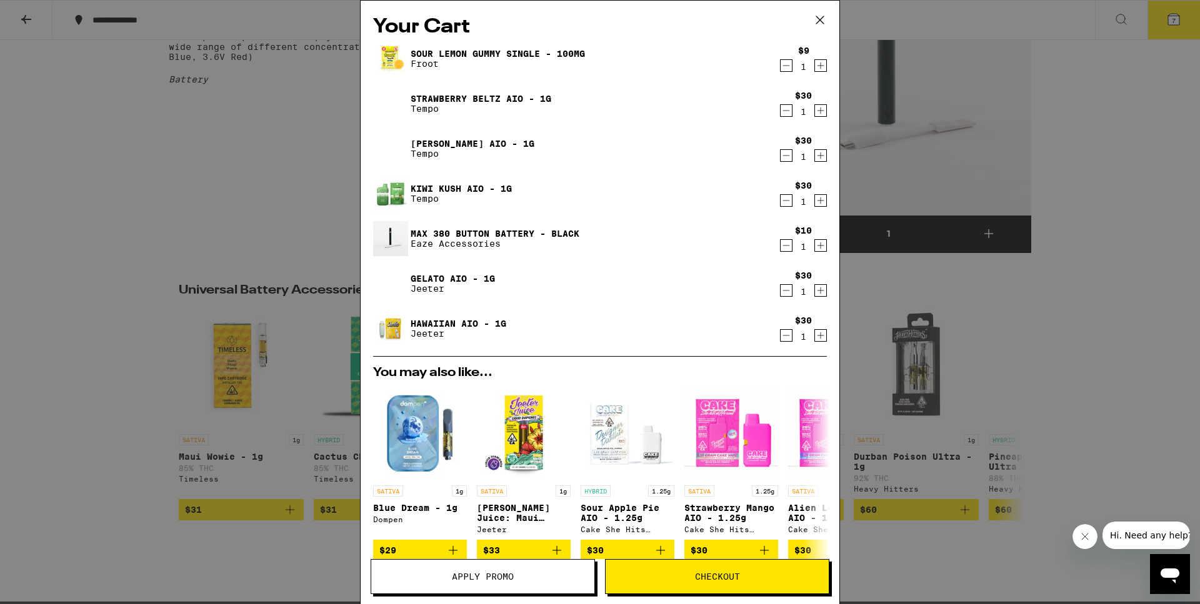
click at [784, 113] on icon "Decrement" at bounding box center [785, 110] width 11 height 15
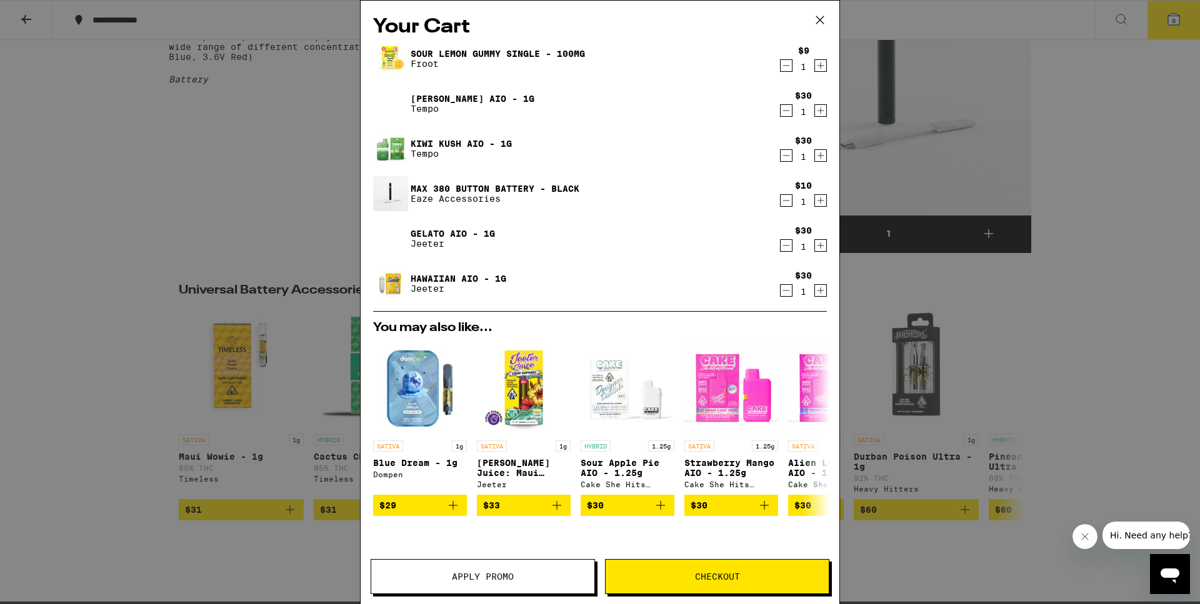
click at [784, 113] on icon "Decrement" at bounding box center [785, 110] width 11 height 15
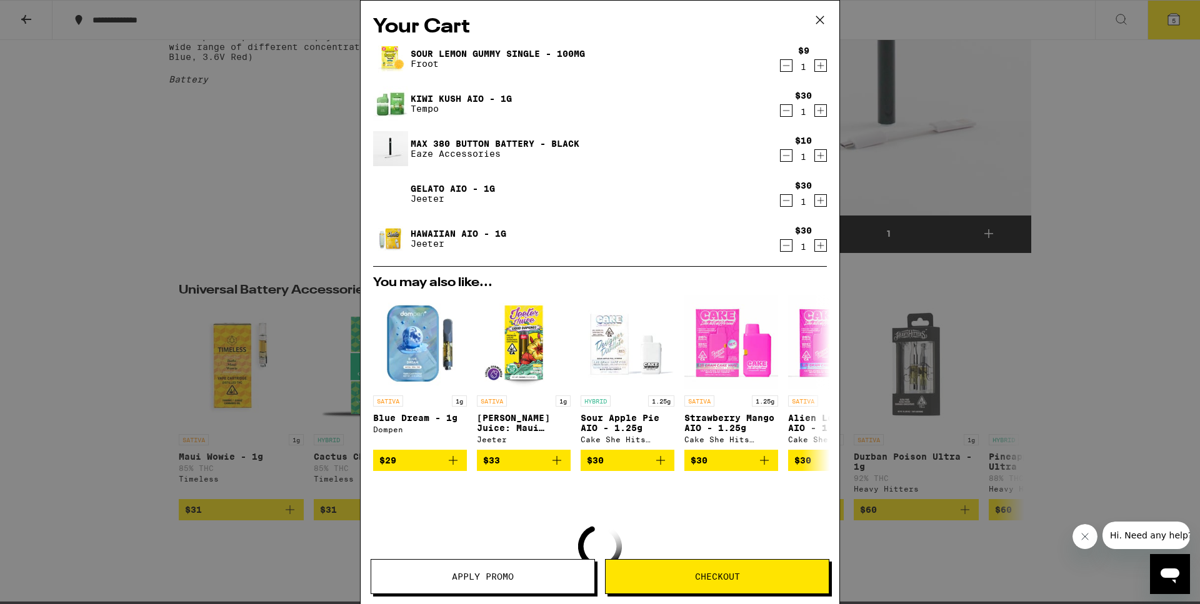
click at [784, 113] on icon "Decrement" at bounding box center [785, 110] width 11 height 15
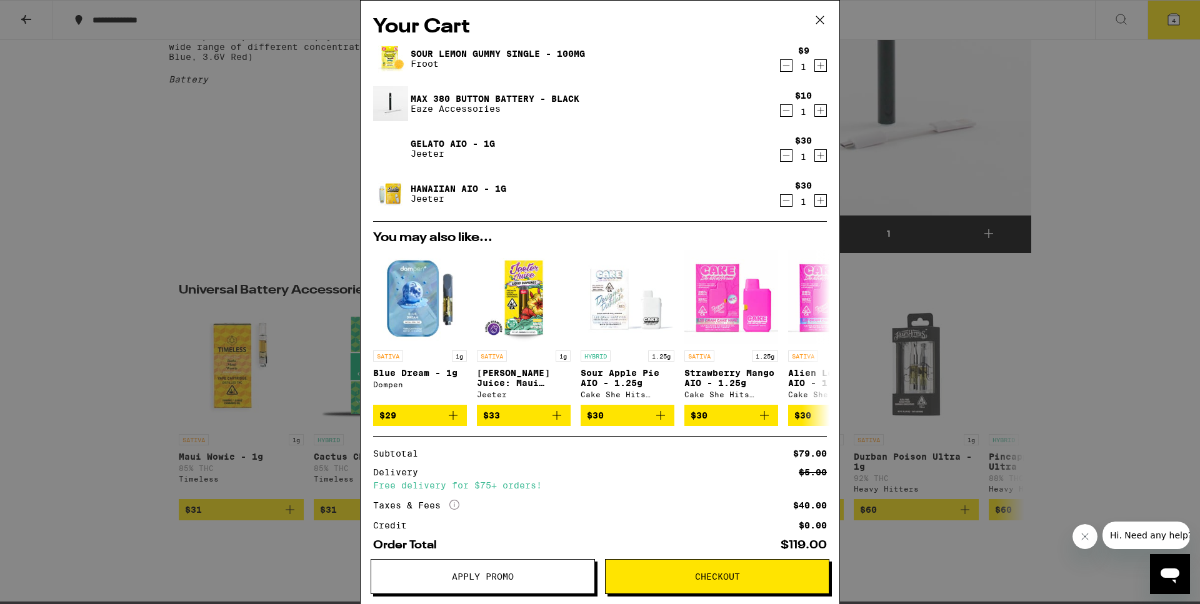
scroll to position [69, 0]
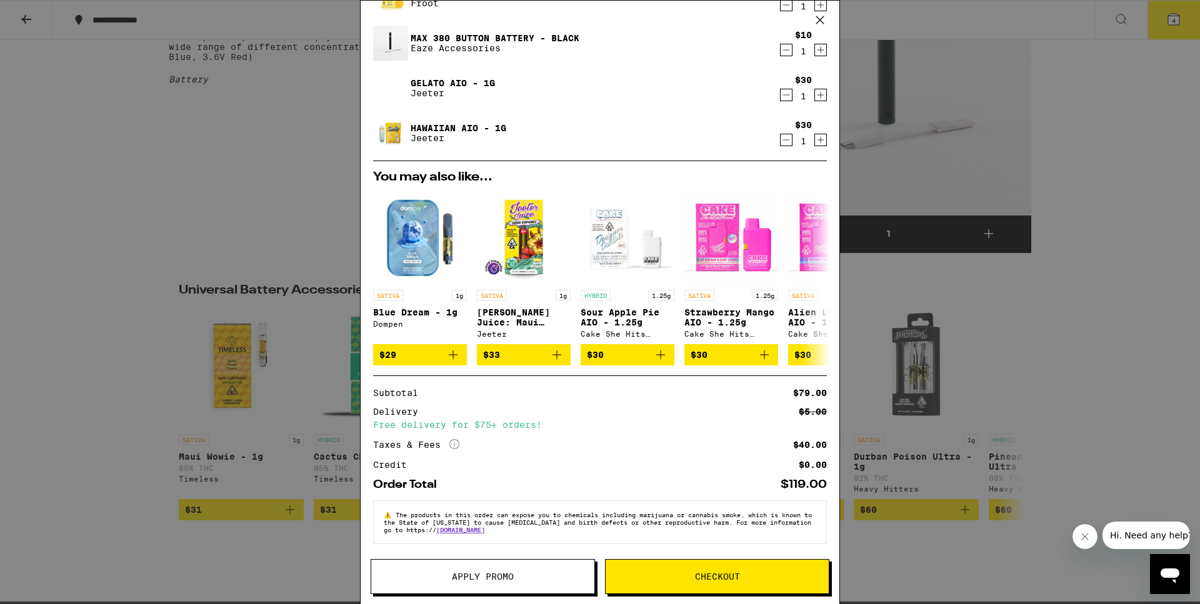
click at [512, 580] on span "Apply Promo" at bounding box center [483, 576] width 62 height 9
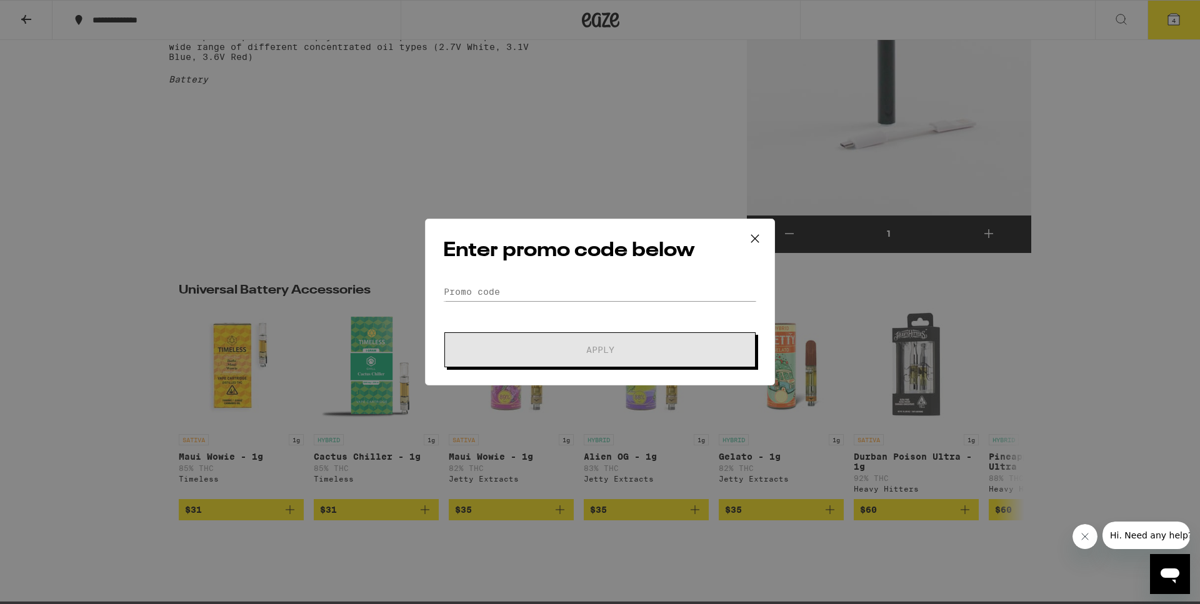
scroll to position [69, 0]
click at [519, 297] on input "Promo Code" at bounding box center [600, 291] width 314 height 19
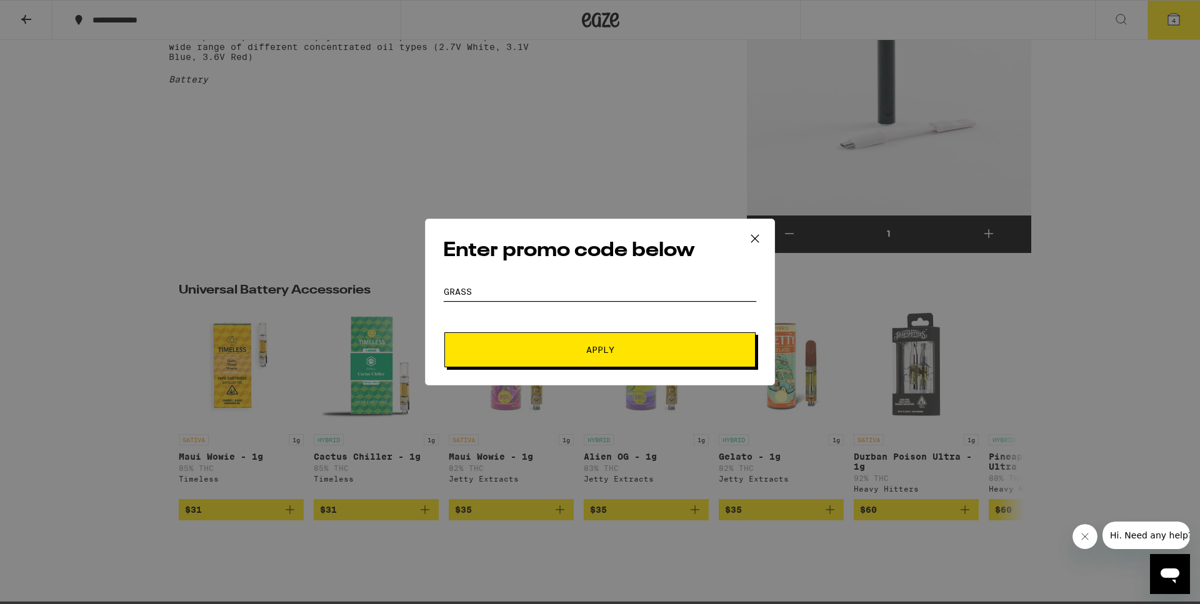
type input "grass"
click at [524, 342] on button "Apply" at bounding box center [599, 349] width 311 height 35
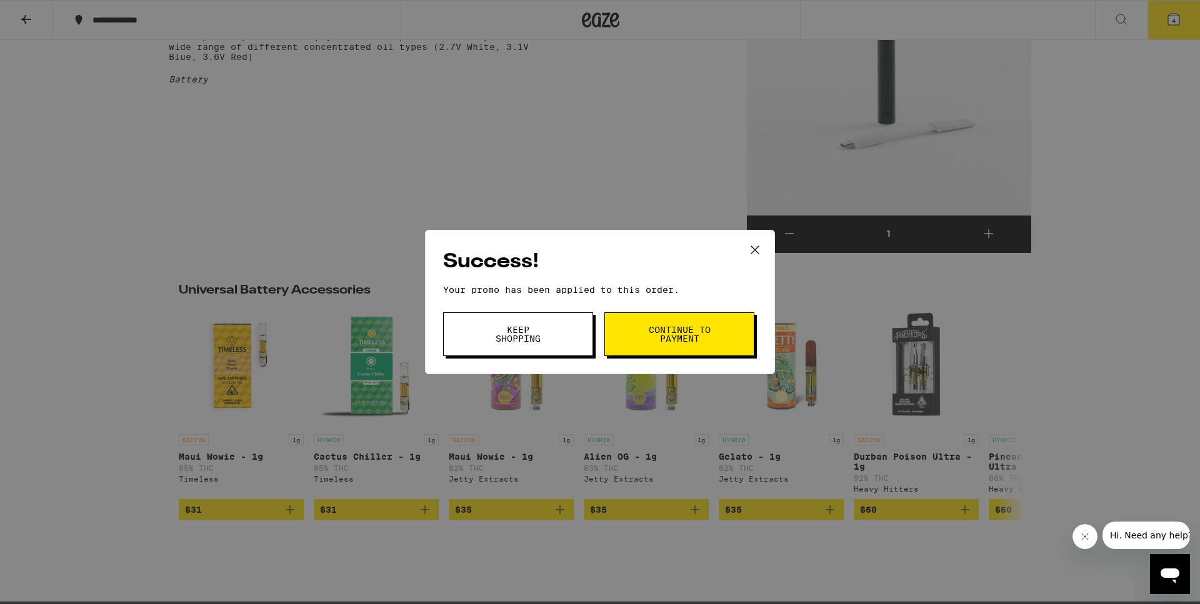
click at [665, 339] on span "Continue to payment" at bounding box center [679, 334] width 64 height 17
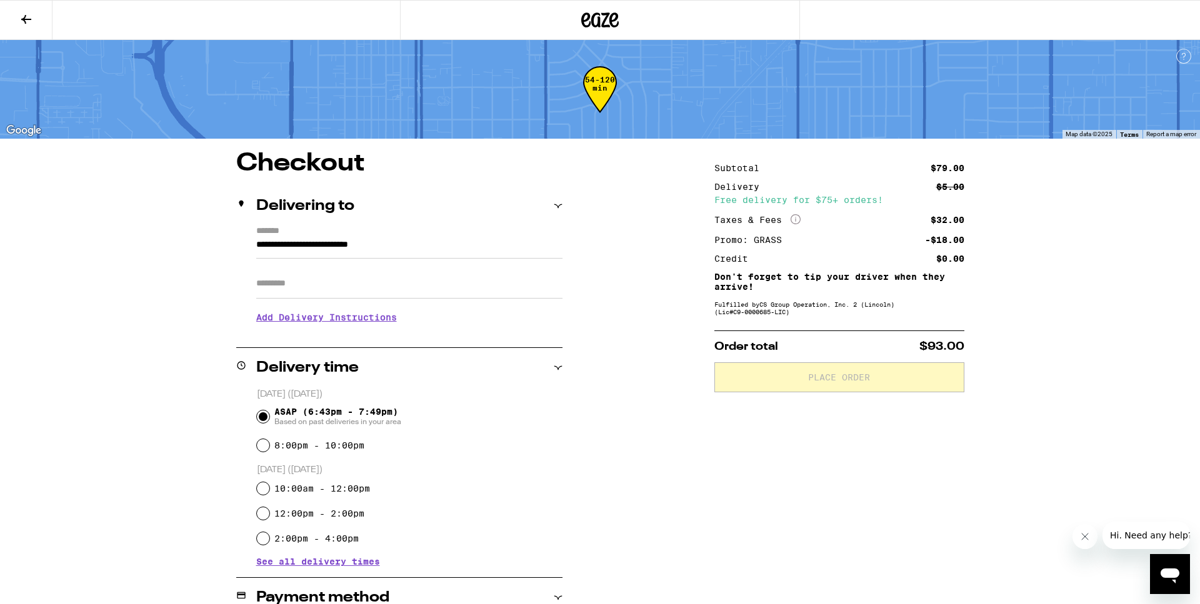
click at [1054, 300] on div "**********" at bounding box center [600, 472] width 1200 height 945
click at [614, 420] on div "**********" at bounding box center [600, 548] width 900 height 794
click at [202, 265] on div "**********" at bounding box center [600, 548] width 900 height 794
click at [549, 597] on div "Payment method" at bounding box center [399, 597] width 326 height 15
click at [554, 597] on icon at bounding box center [558, 598] width 9 height 9
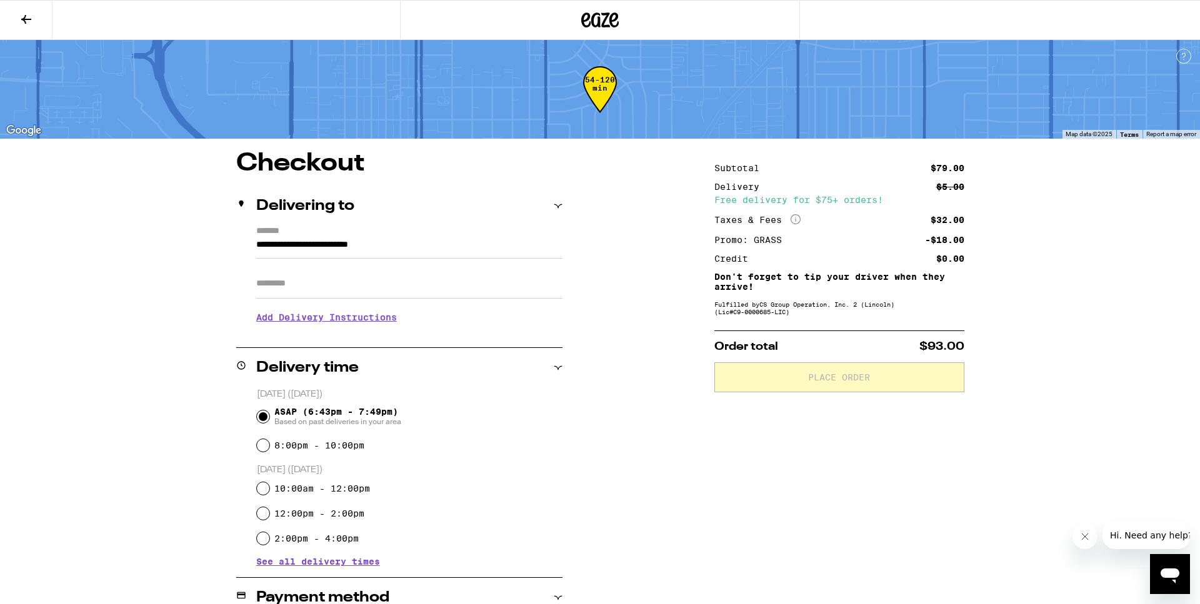
click at [555, 373] on div "Delivery time" at bounding box center [399, 368] width 326 height 15
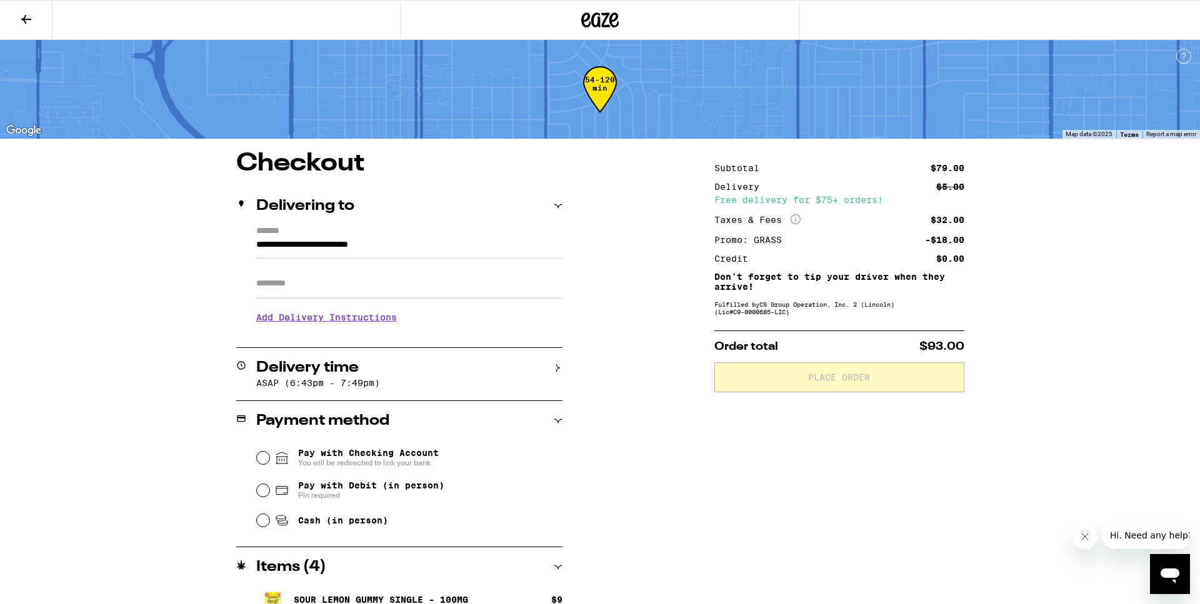
click at [553, 422] on div "Payment method" at bounding box center [399, 421] width 326 height 15
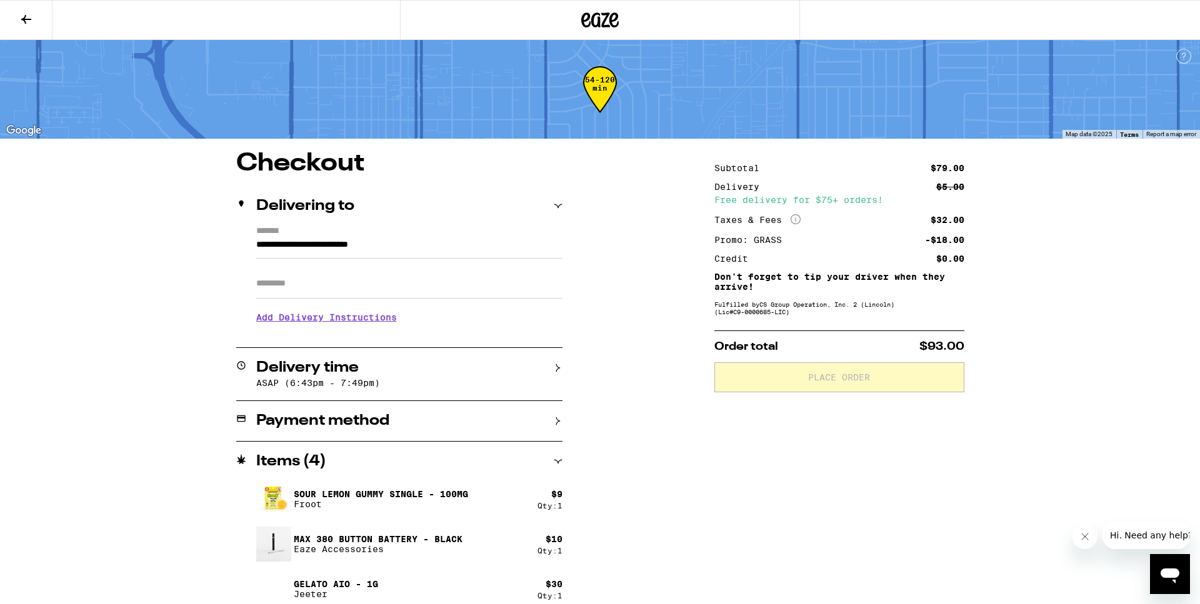
click at [560, 206] on icon at bounding box center [558, 206] width 9 height 9
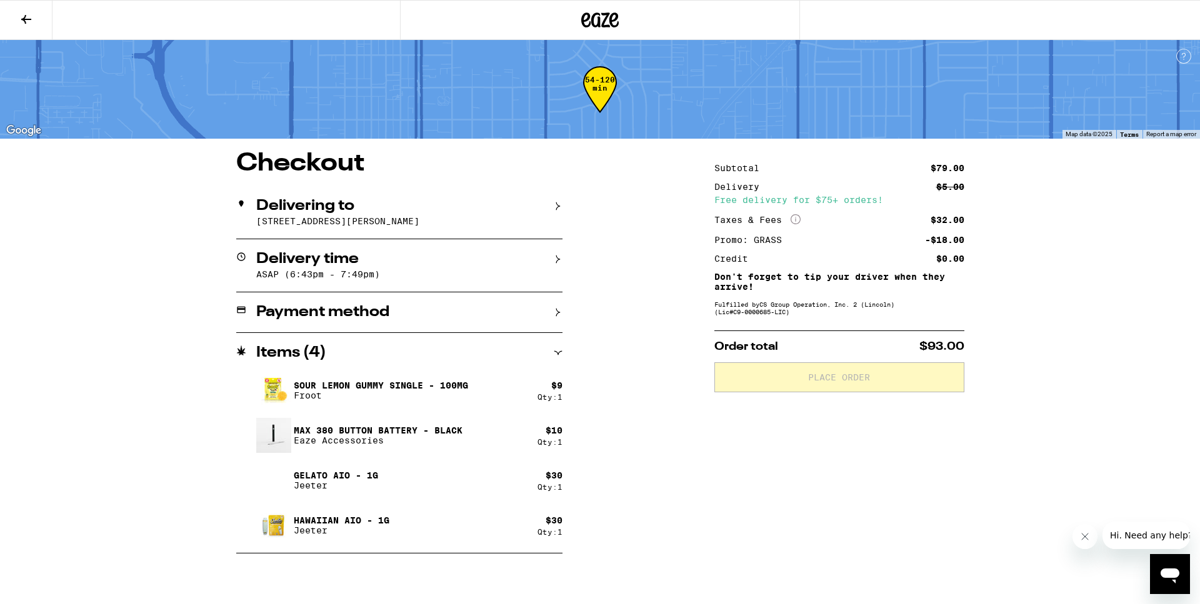
click at [602, 466] on div "**********" at bounding box center [600, 352] width 900 height 402
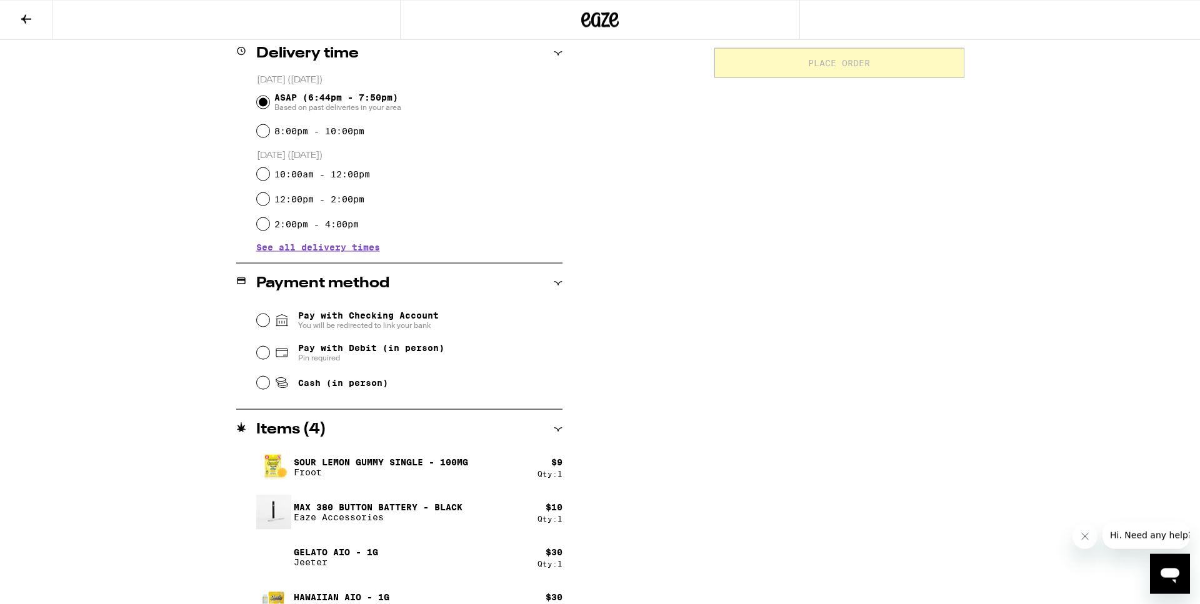
scroll to position [341, 0]
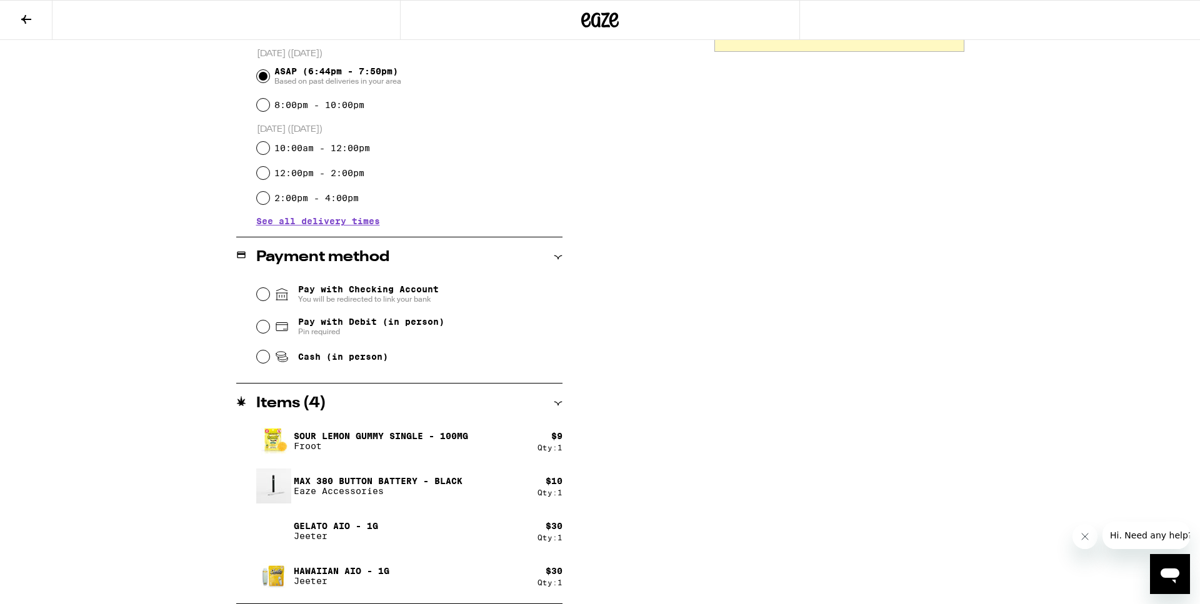
click at [366, 326] on span "Pay with Debit (in person)" at bounding box center [371, 322] width 146 height 10
click at [269, 326] on input "Pay with Debit (in person) Pin required" at bounding box center [263, 327] width 12 height 12
radio input "true"
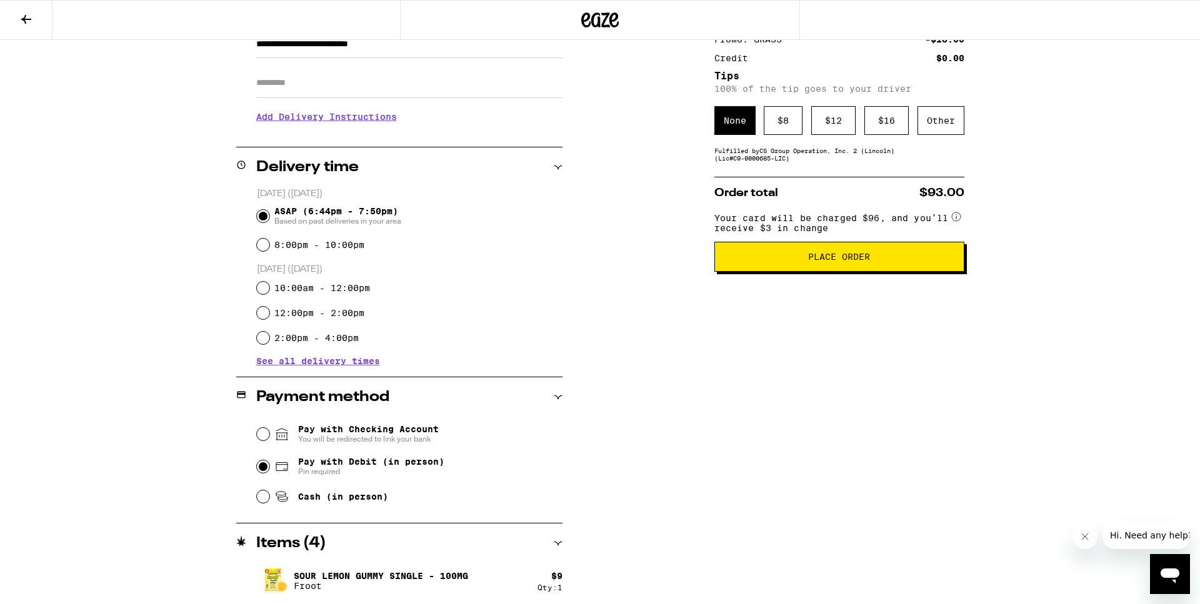
scroll to position [86, 0]
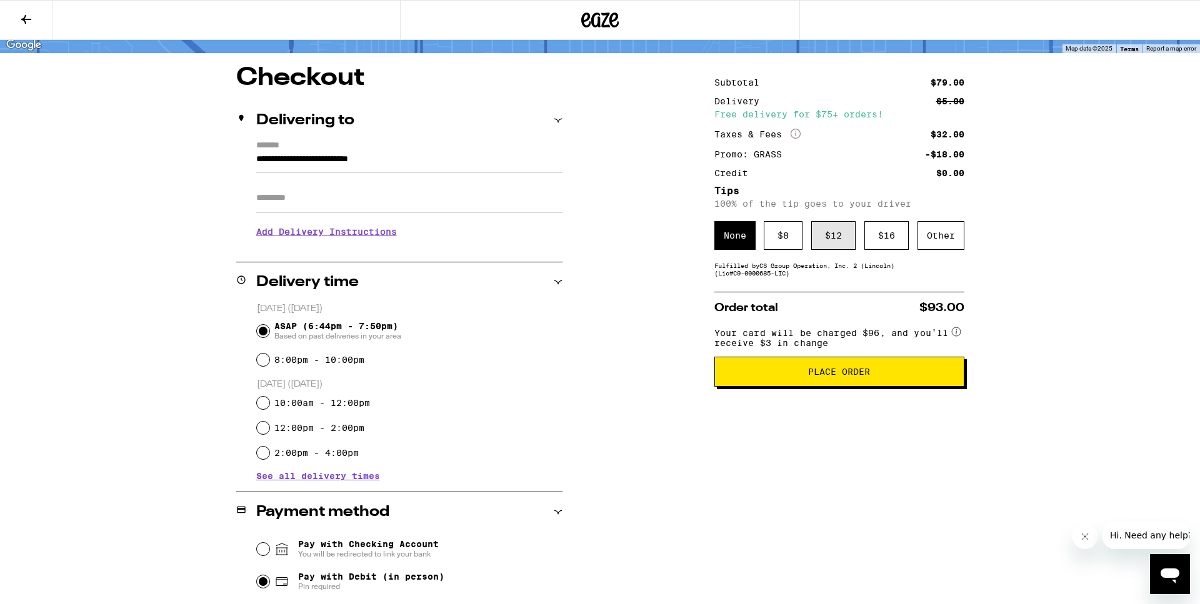
click at [843, 236] on div "$ 12" at bounding box center [833, 235] width 44 height 29
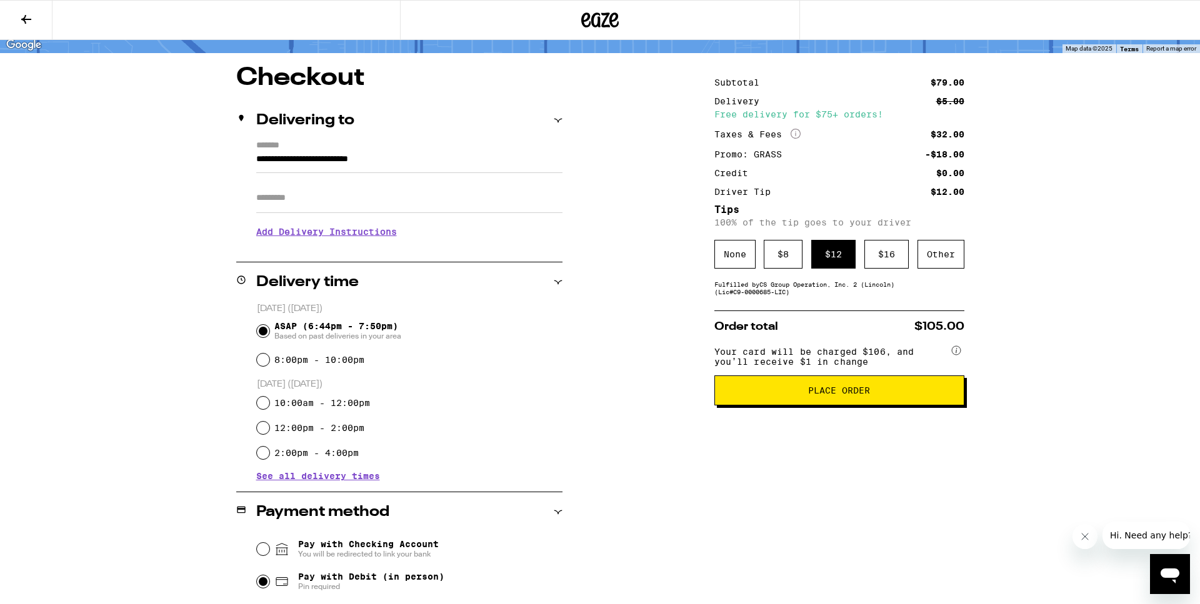
click at [884, 406] on button "Place Order" at bounding box center [839, 391] width 250 height 30
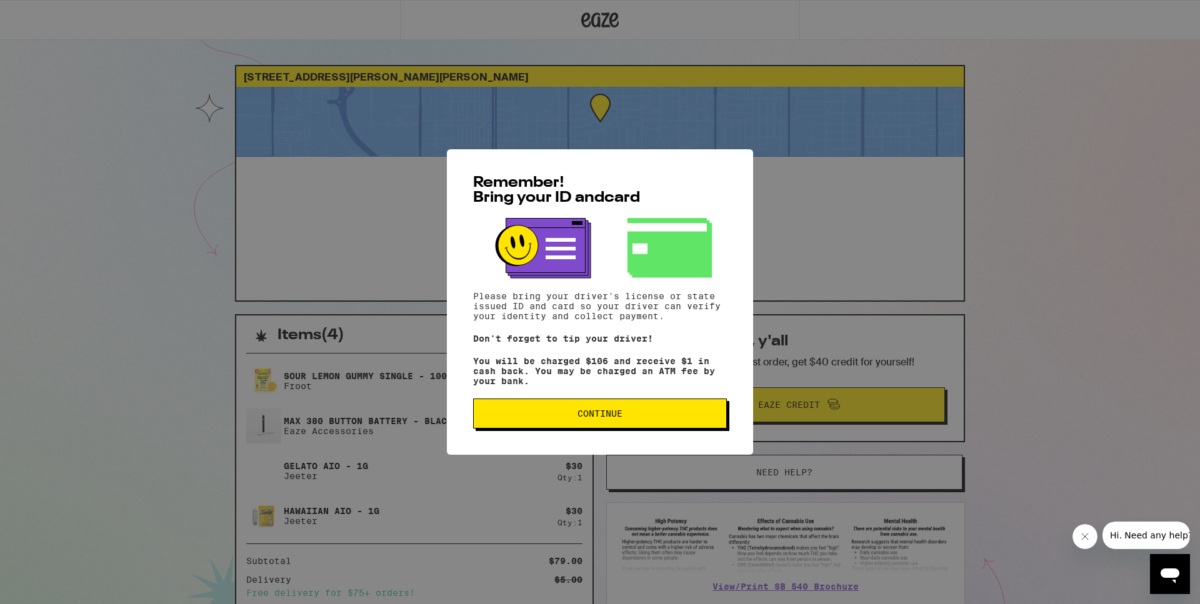
click at [632, 410] on button "Continue" at bounding box center [600, 414] width 254 height 30
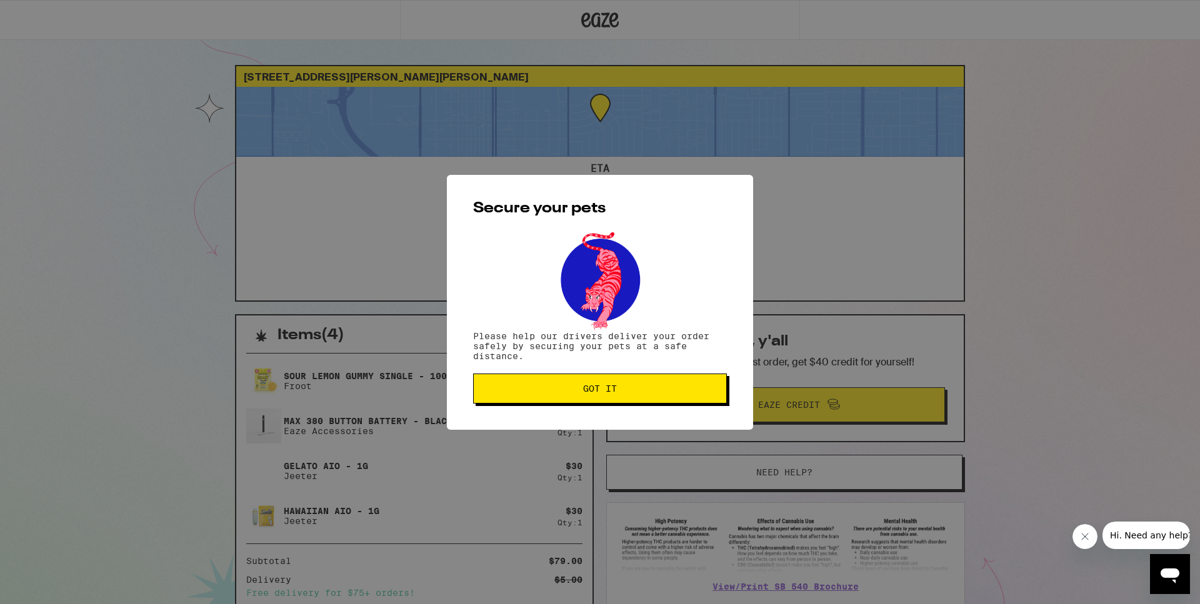
click at [616, 386] on span "Got it" at bounding box center [600, 388] width 34 height 9
